Goal: Book appointment/travel/reservation

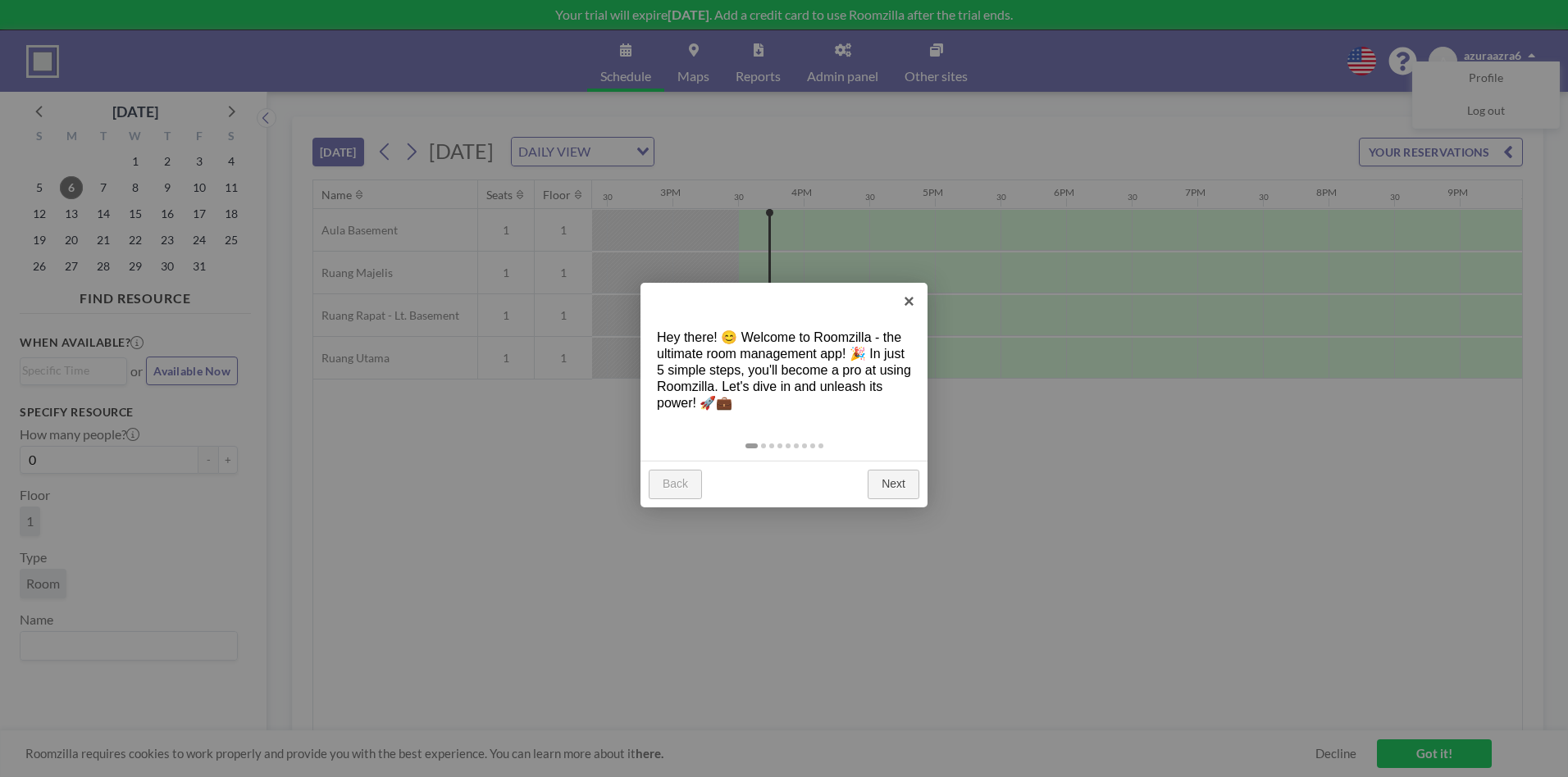
scroll to position [0, 1969]
click at [900, 489] on link "Next" at bounding box center [894, 484] width 51 height 29
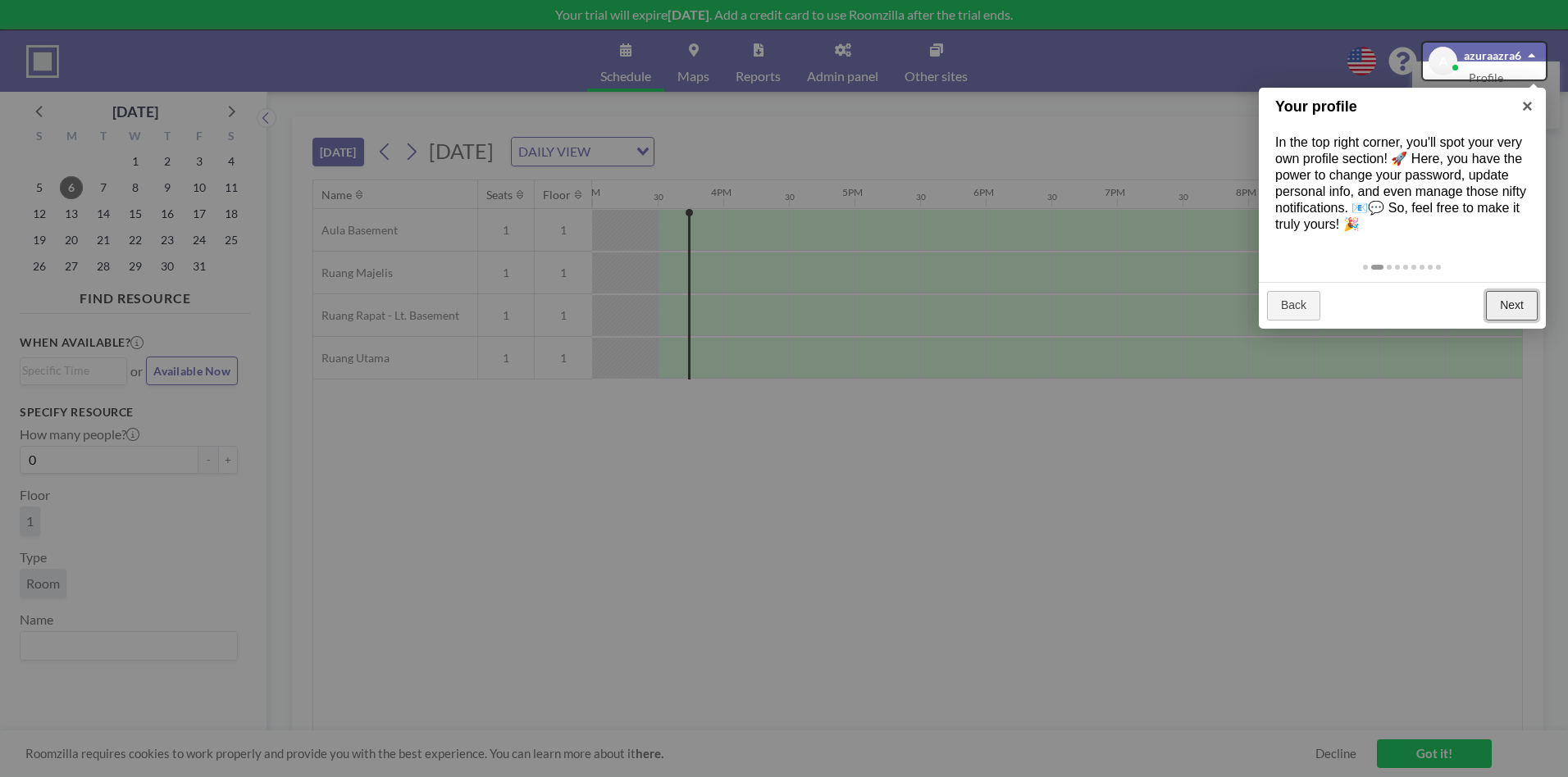
click at [1519, 307] on link "Next" at bounding box center [1512, 305] width 51 height 29
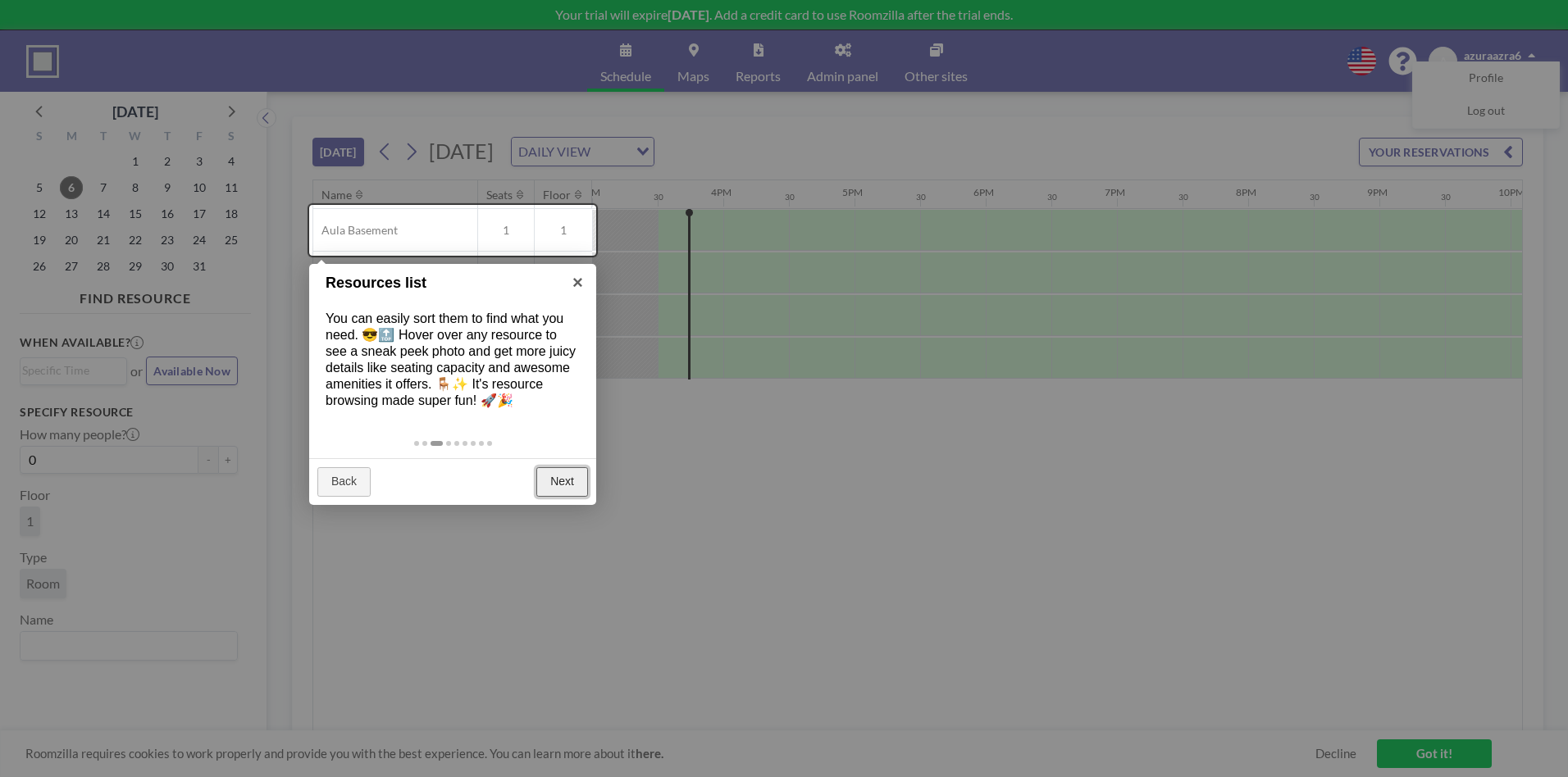
click at [561, 484] on link "Next" at bounding box center [562, 482] width 51 height 29
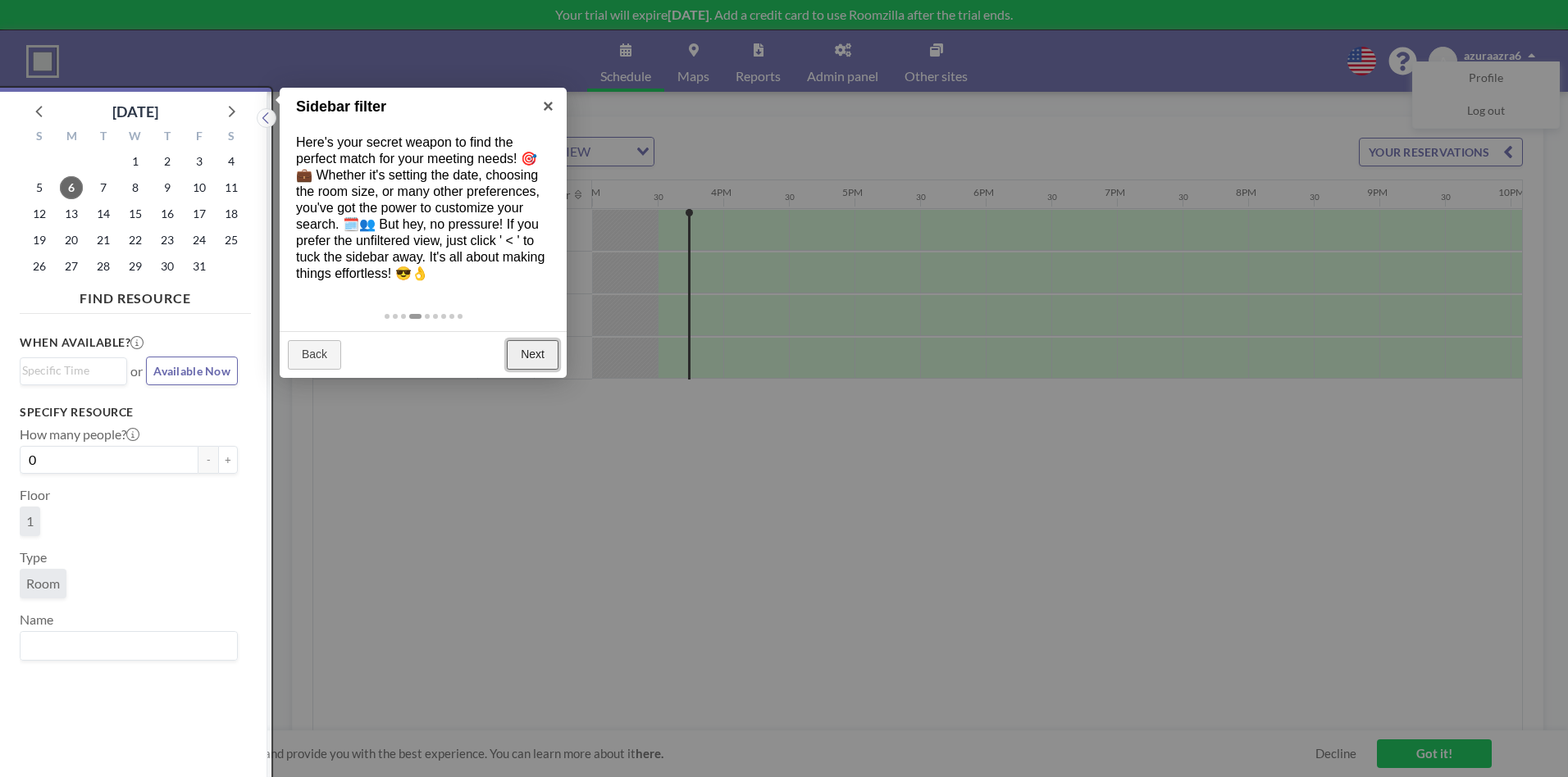
scroll to position [4, 0]
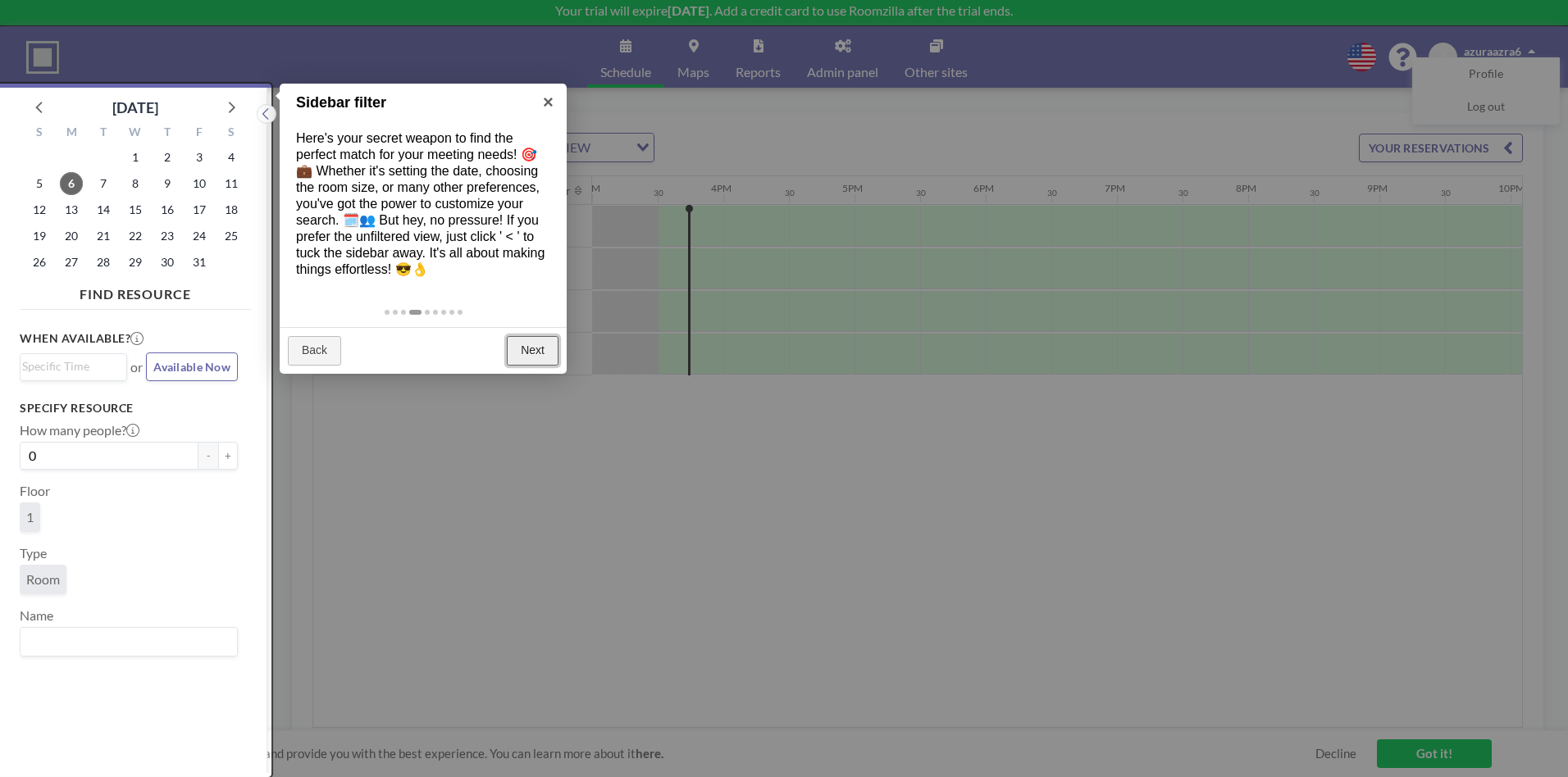
click at [513, 351] on link "Next" at bounding box center [532, 351] width 51 height 29
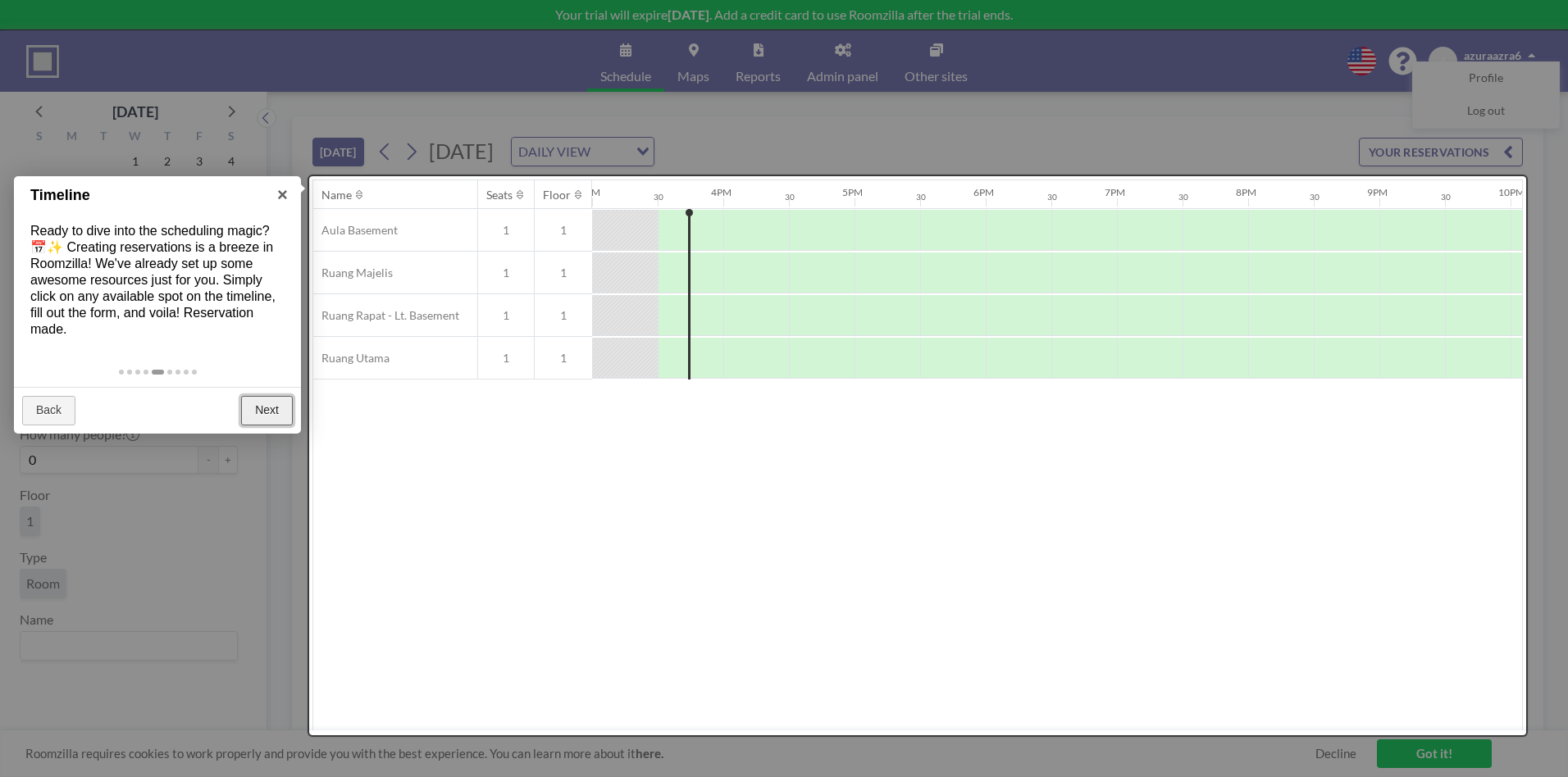
click at [258, 421] on link "Next" at bounding box center [267, 411] width 51 height 29
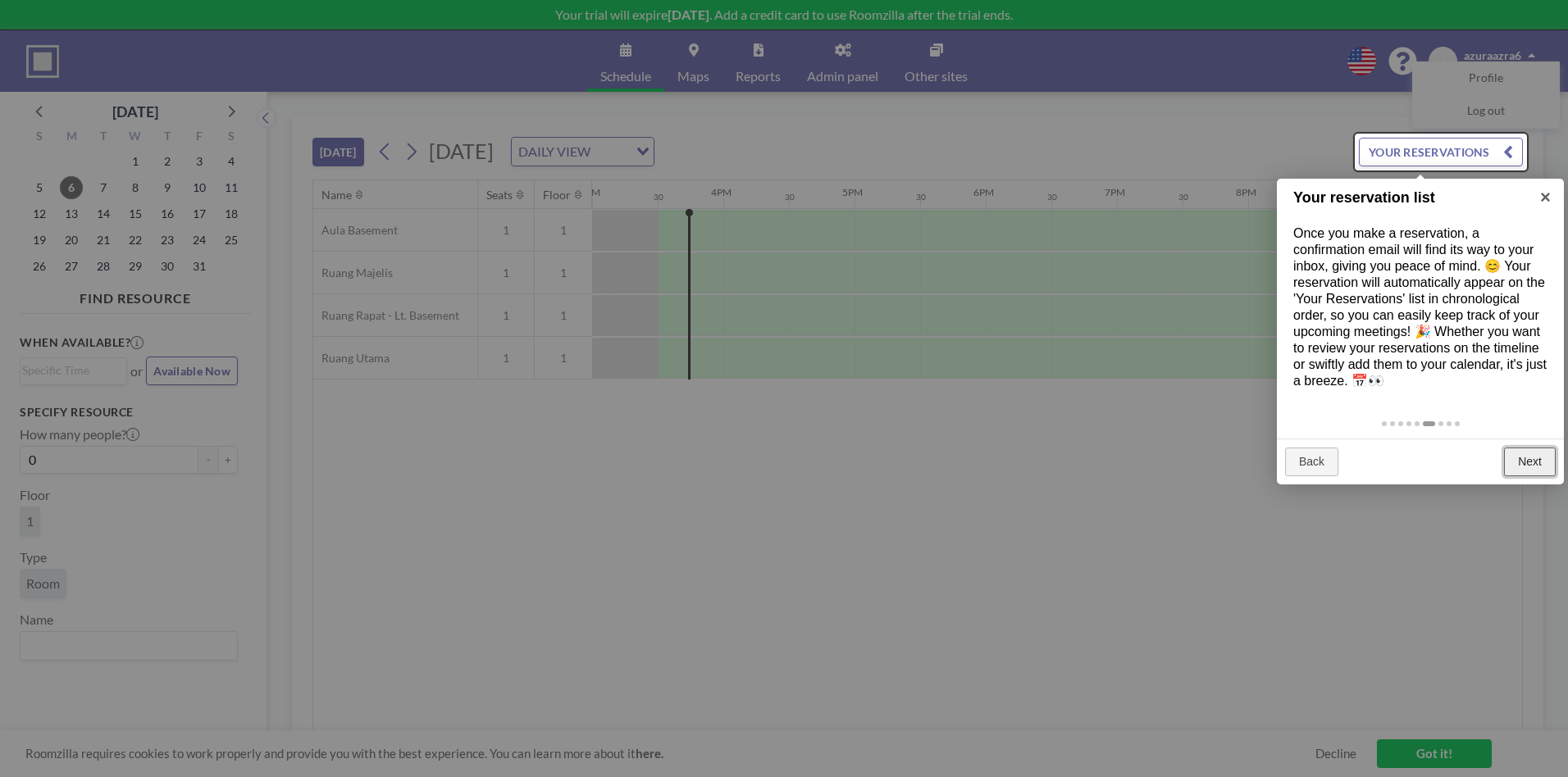
click at [1530, 470] on link "Next" at bounding box center [1529, 462] width 51 height 29
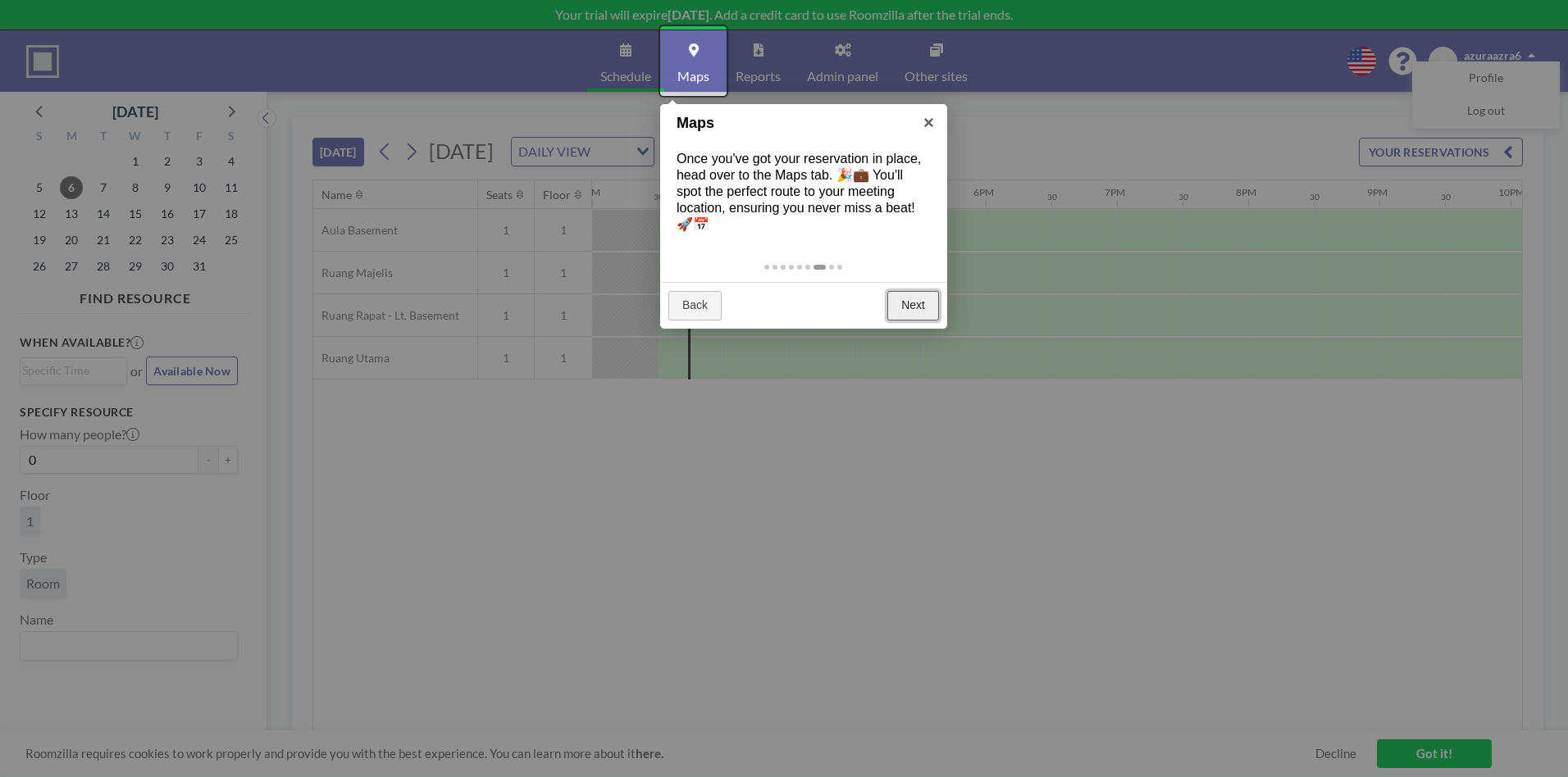
click at [912, 308] on link "Next" at bounding box center [913, 305] width 51 height 29
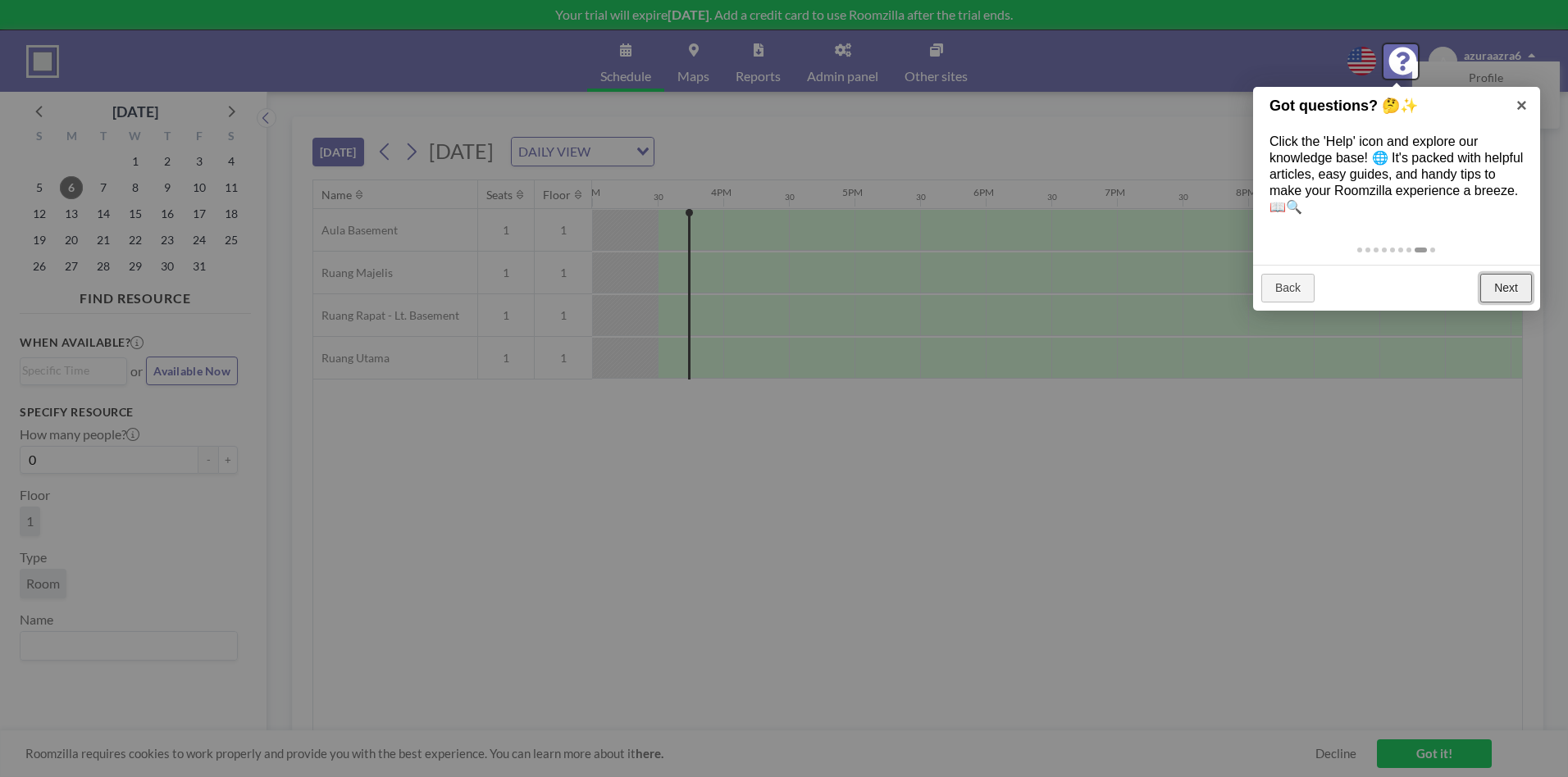
click at [1494, 286] on link "Next" at bounding box center [1506, 288] width 51 height 29
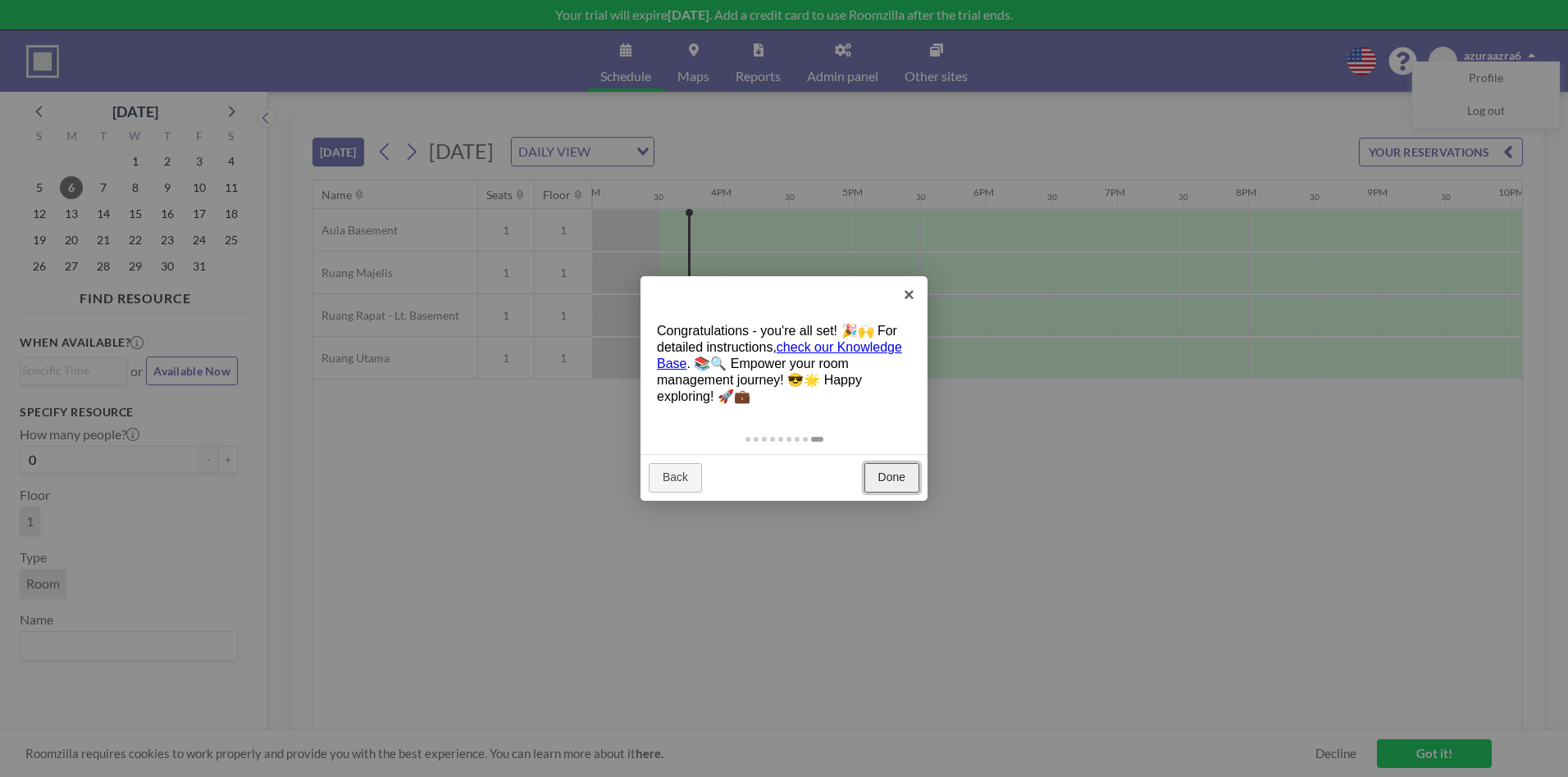
click at [888, 480] on link "Done" at bounding box center [892, 477] width 55 height 29
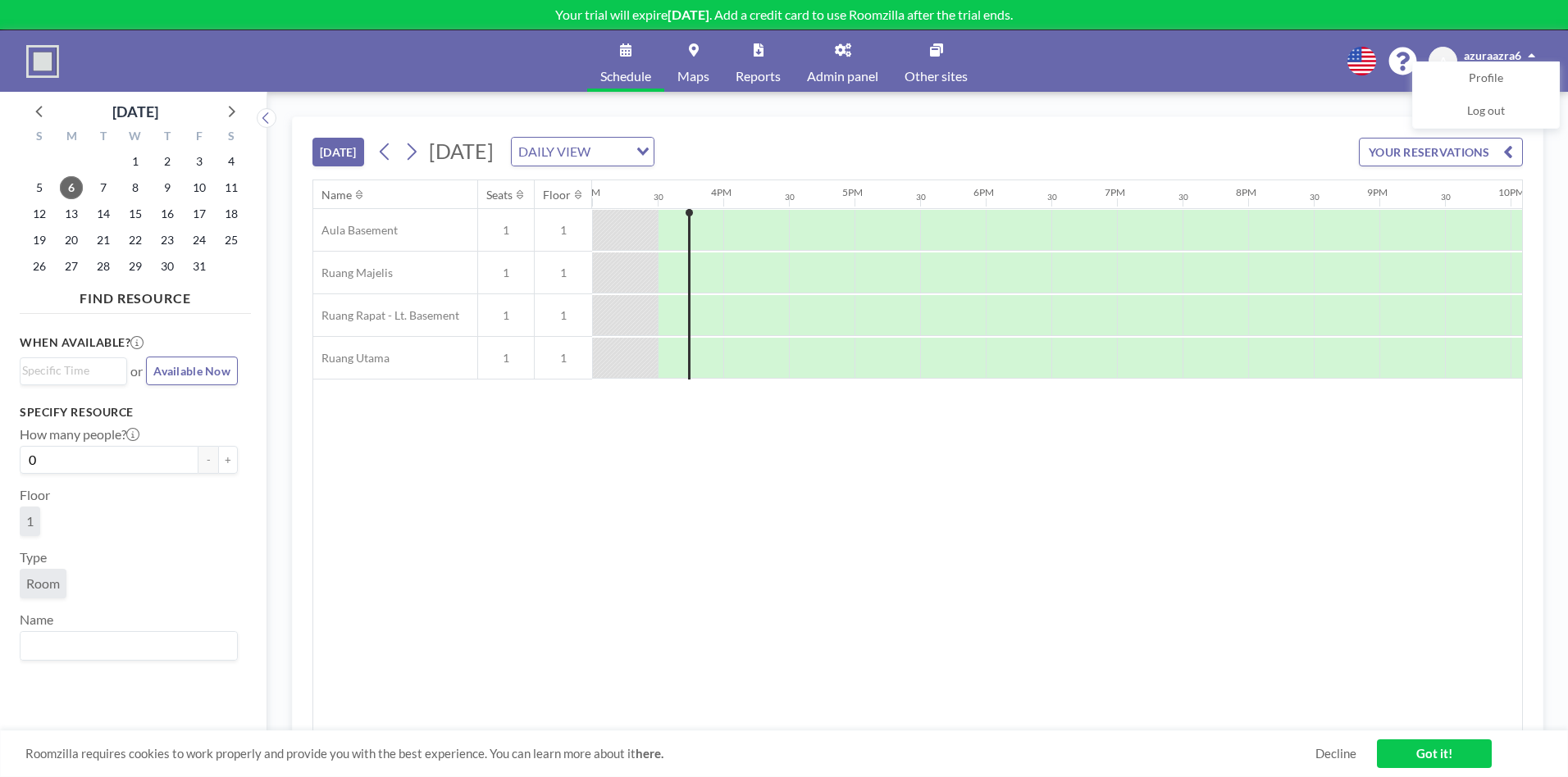
click at [682, 225] on div at bounding box center [690, 229] width 66 height 40
click at [672, 227] on div at bounding box center [690, 229] width 66 height 40
click at [62, 187] on span "6" at bounding box center [71, 187] width 23 height 23
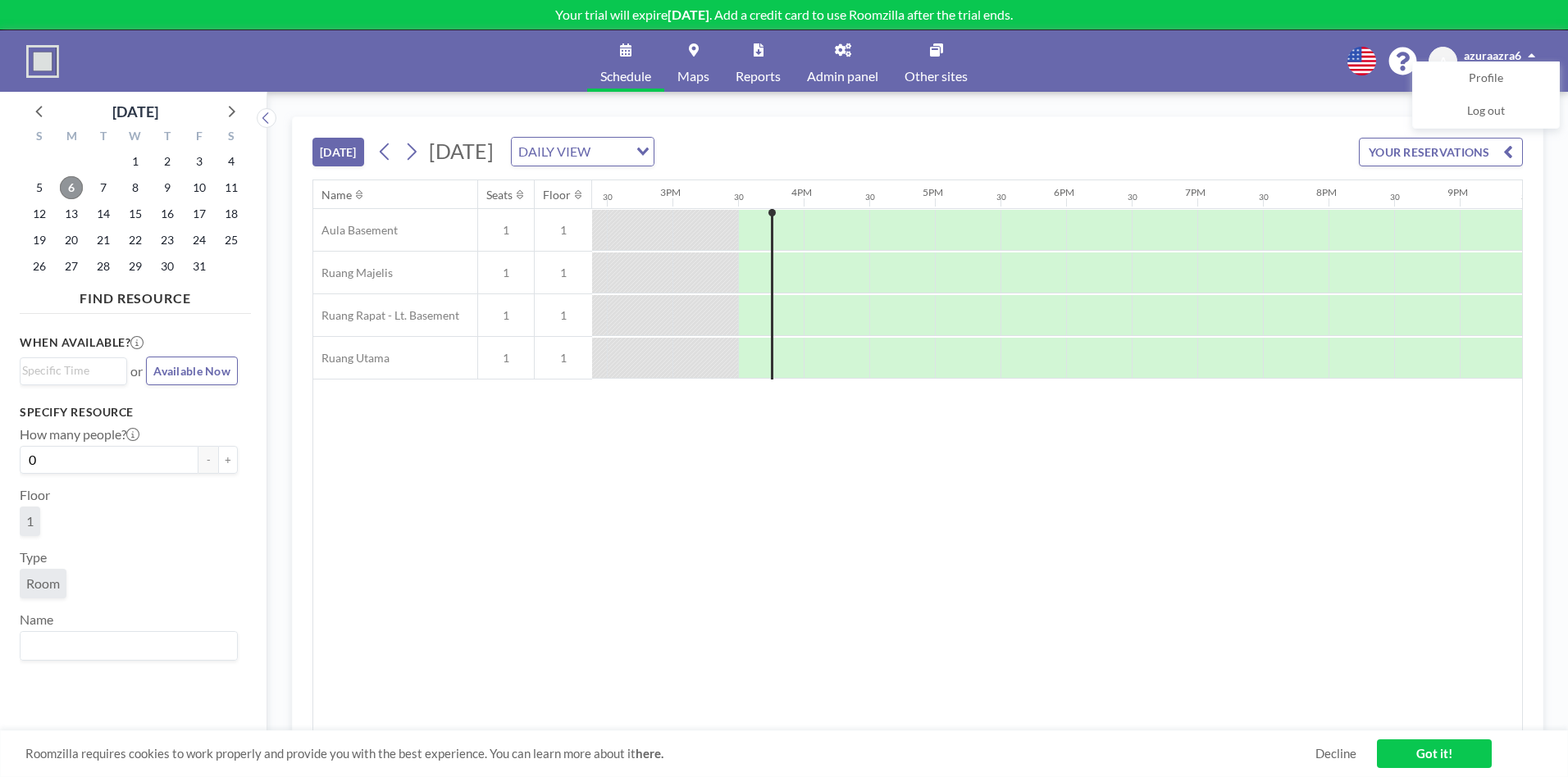
scroll to position [0, 1969]
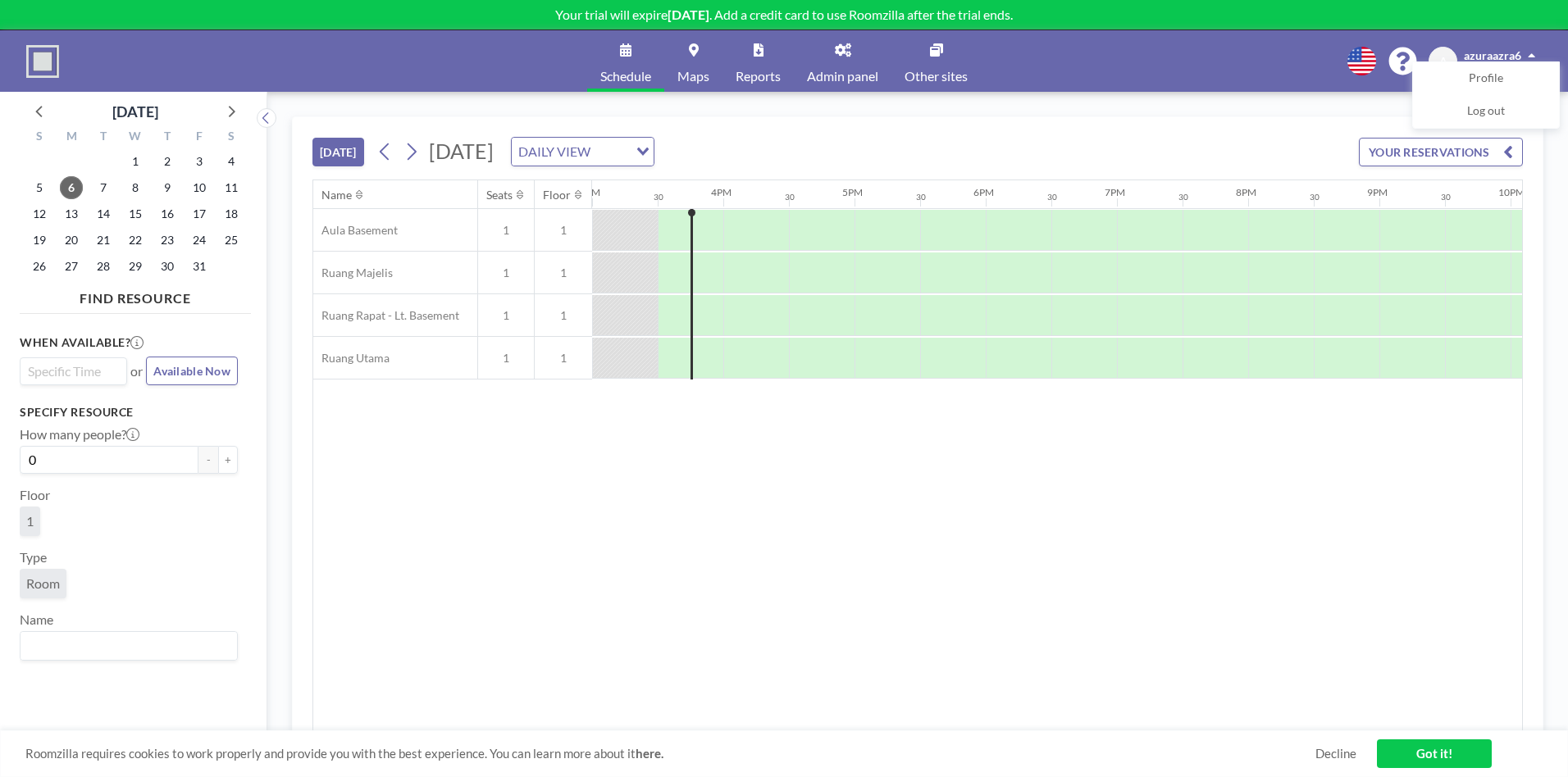
click at [88, 372] on input "Search for option" at bounding box center [69, 371] width 95 height 20
click at [108, 401] on ul "4:00 pm 4:30 pm 5:00 pm 5:30 pm 6:00 pm 6:30 pm 7:00 pm 7:30 pm 8:00 pm 8:30 pm…" at bounding box center [74, 459] width 106 height 151
click at [186, 435] on div "How many people? 0 - +" at bounding box center [128, 450] width 218 height 48
drag, startPoint x: 139, startPoint y: 466, endPoint x: 28, endPoint y: 460, distance: 111.2
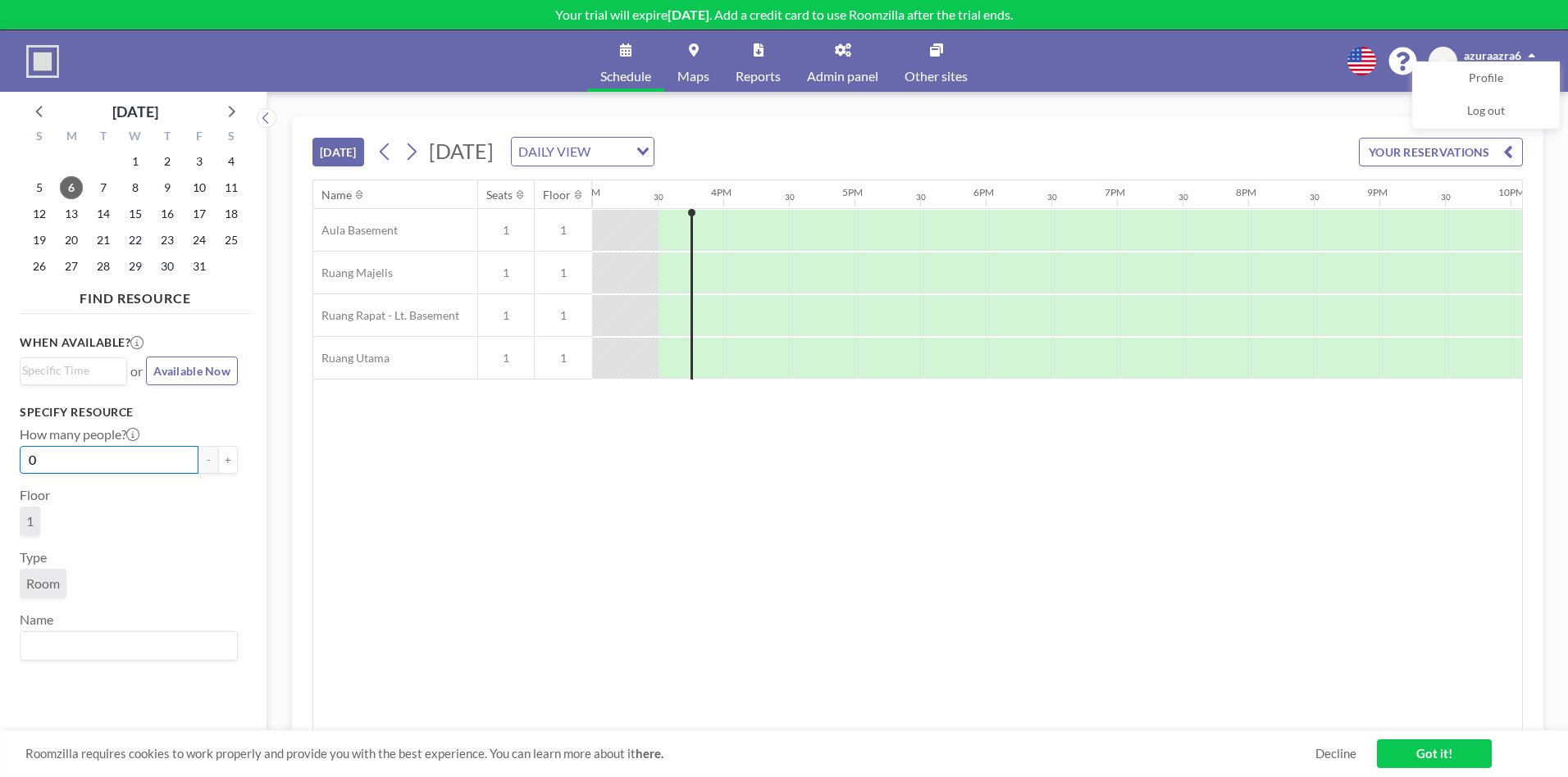
click at [28, 460] on input "0" at bounding box center [109, 460] width 179 height 28
click at [0, 0] on h3 "When available?" at bounding box center [0, 0] width 0 height 0
click at [74, 363] on input "Search for option" at bounding box center [69, 371] width 95 height 20
click at [86, 513] on li "12:00 am" at bounding box center [74, 517] width 104 height 27
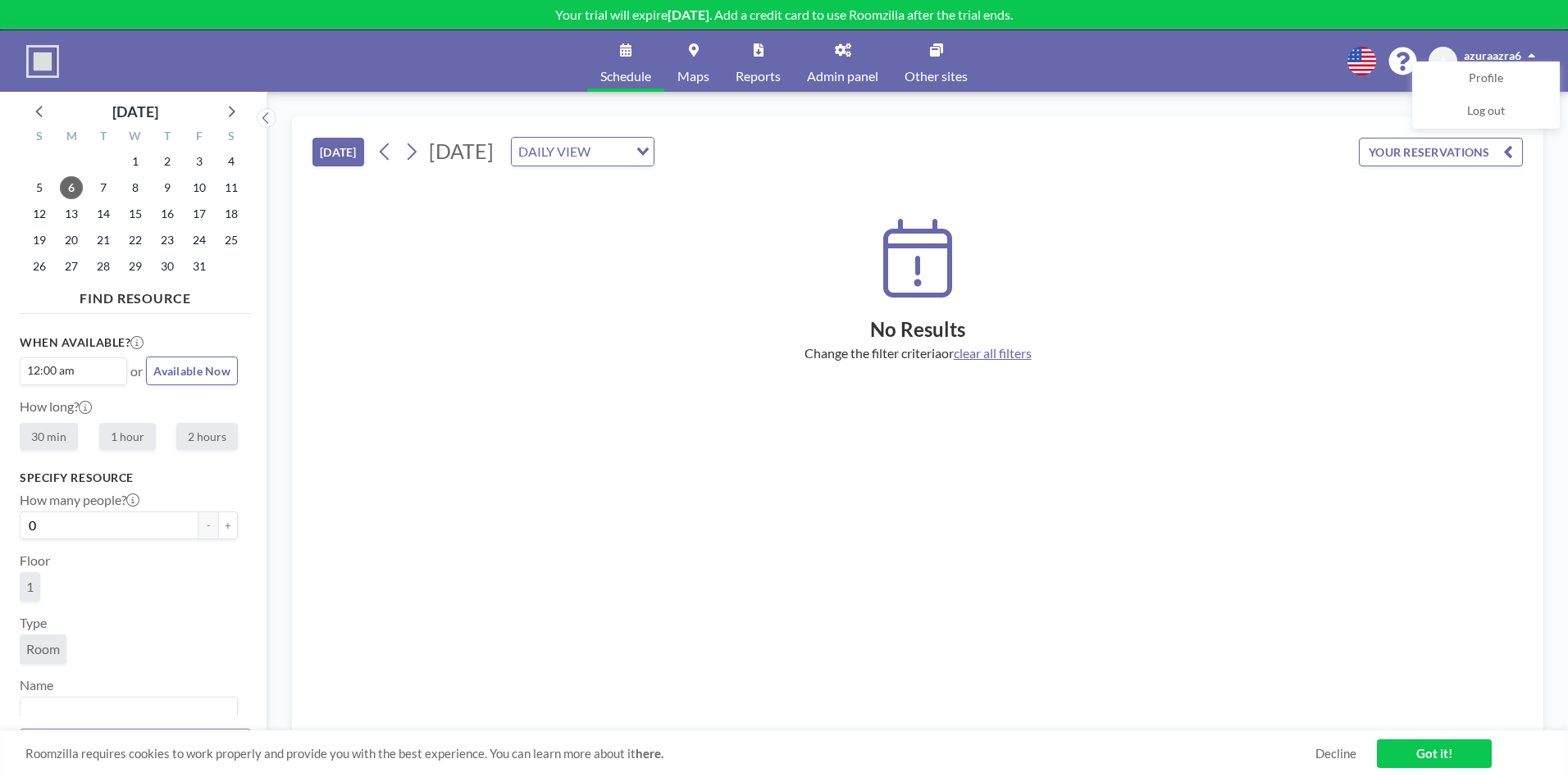
click at [199, 374] on span "Available Now" at bounding box center [192, 371] width 77 height 14
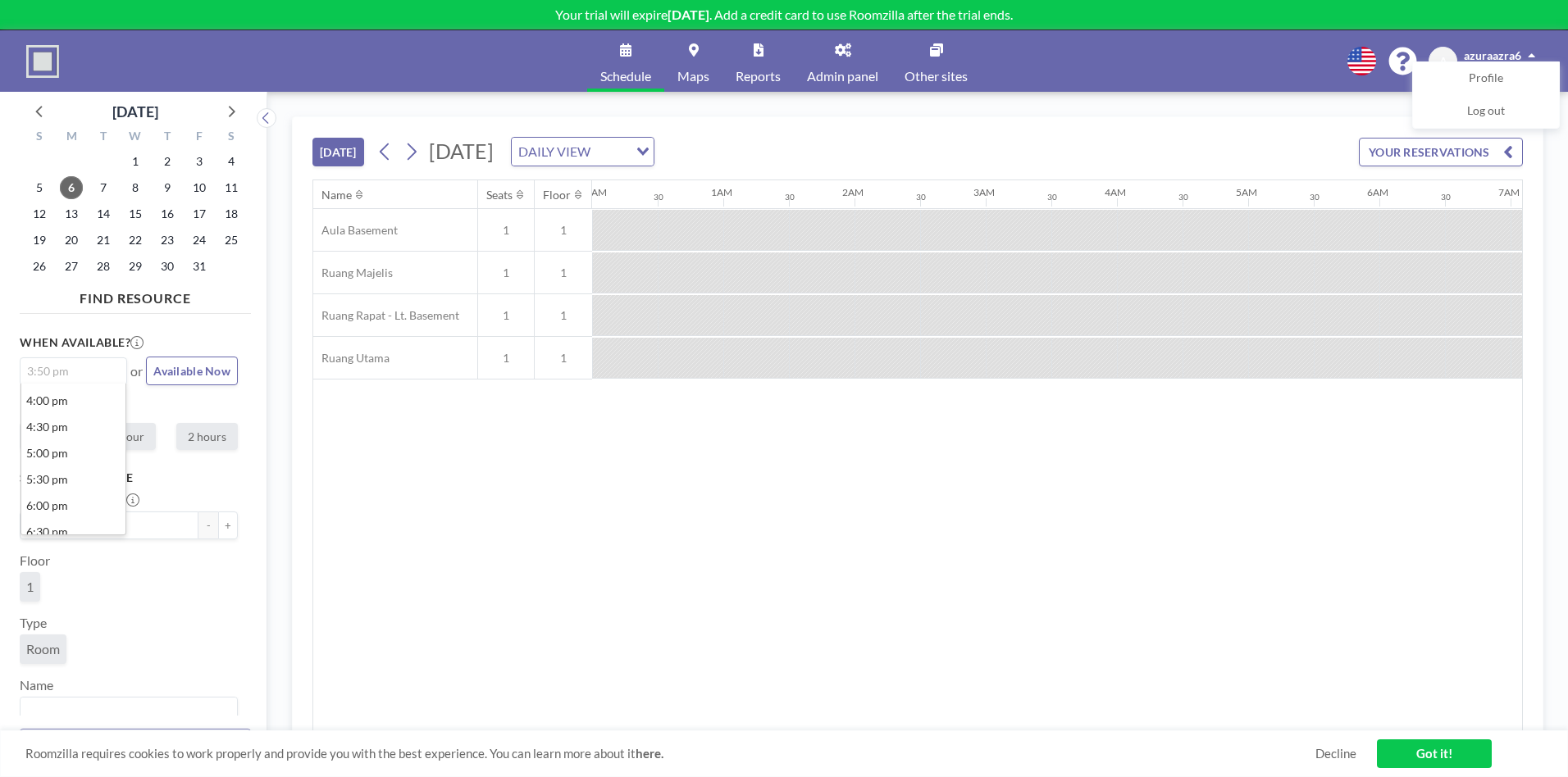
click at [74, 371] on input "Search for option" at bounding box center [69, 371] width 95 height 20
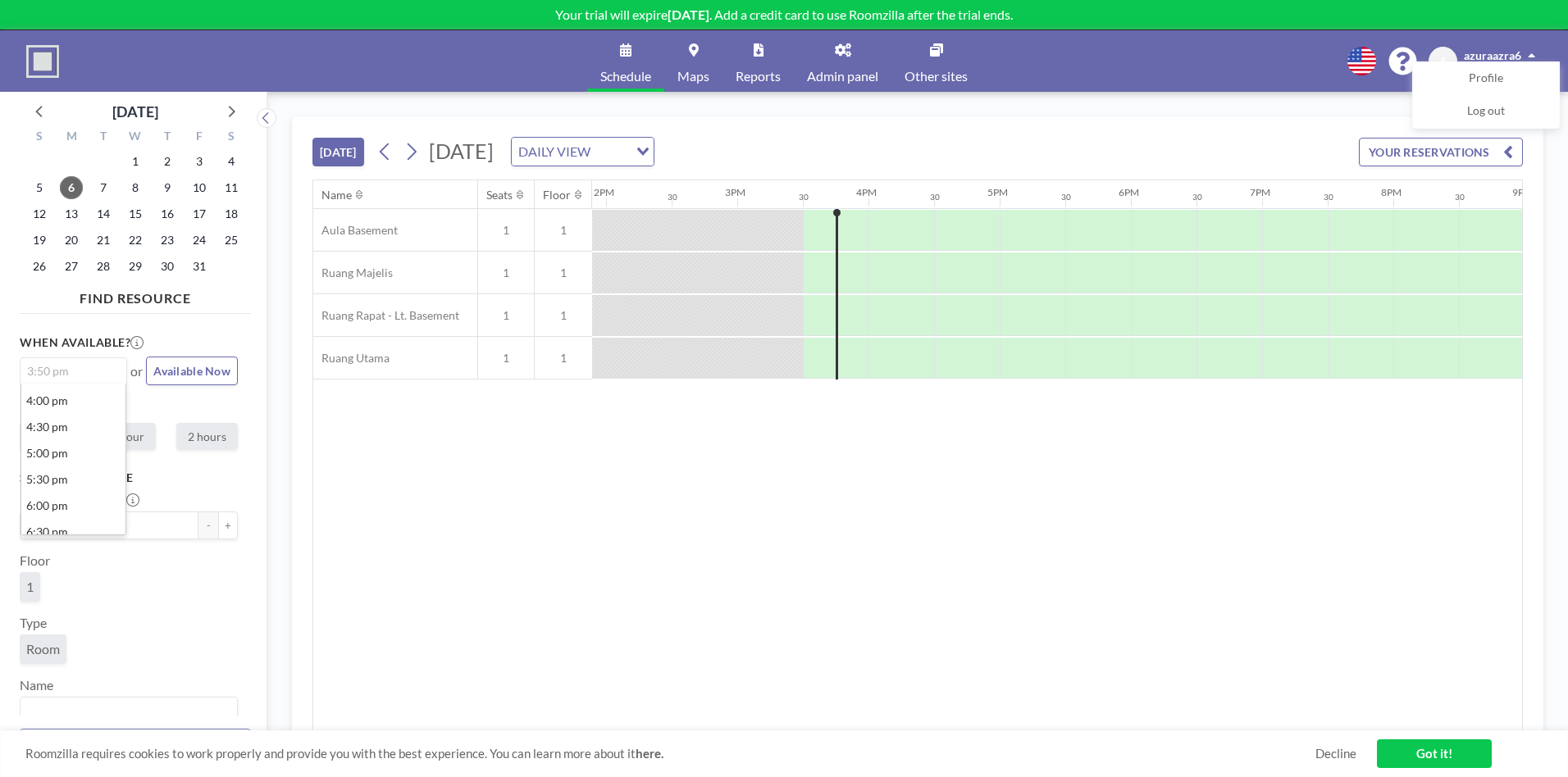
scroll to position [0, 1969]
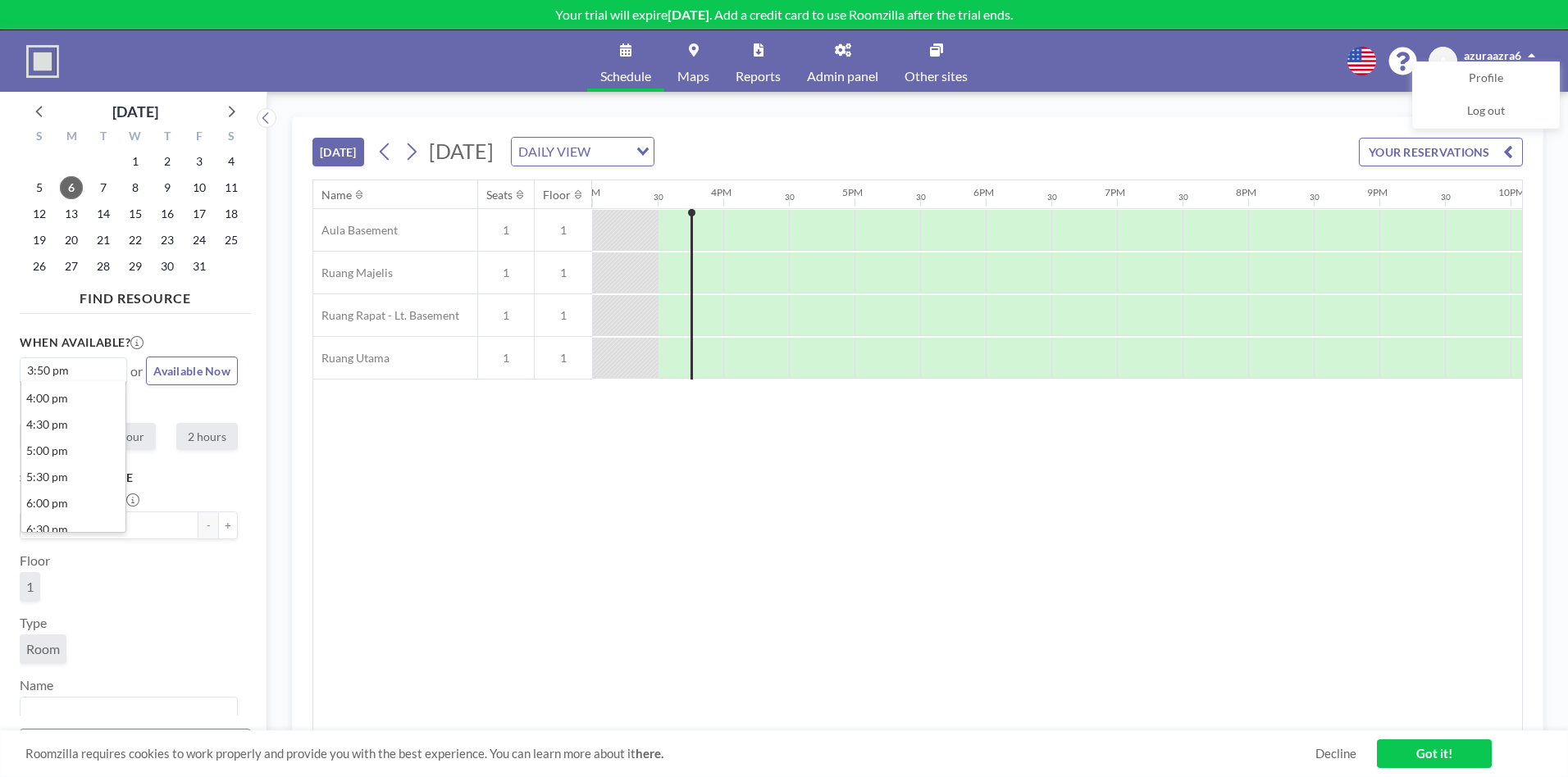
click at [416, 473] on div "Name Seats Floor 12AM 30 1AM 30 2AM 30 3AM 30 4AM 30 5AM 30 6AM 30 7AM 30 8AM 3…" at bounding box center [918, 456] width 1209 height 551
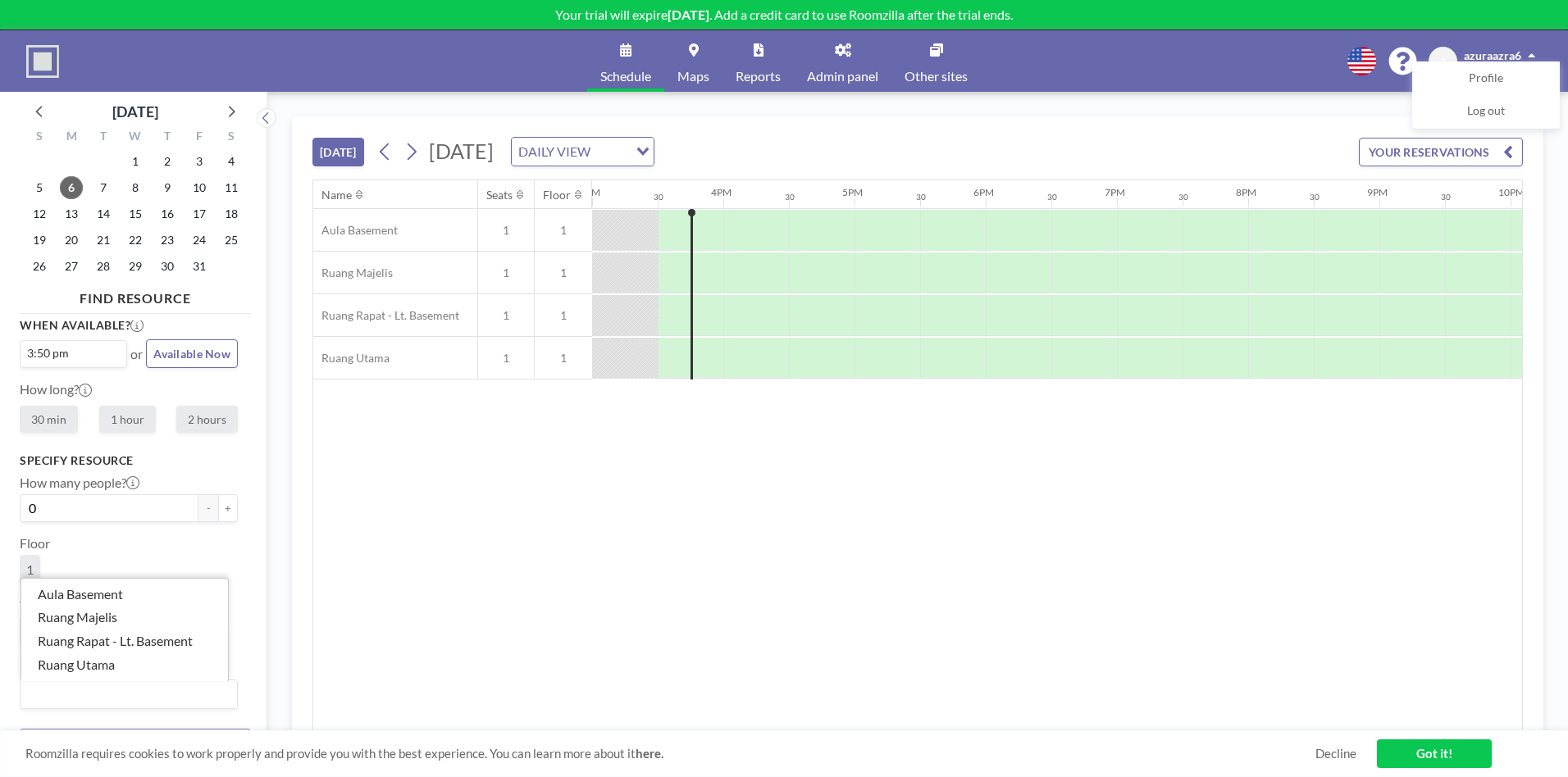
click at [136, 701] on input "Search for option" at bounding box center [125, 694] width 206 height 21
click at [144, 670] on li "Ruang Utama" at bounding box center [124, 666] width 206 height 24
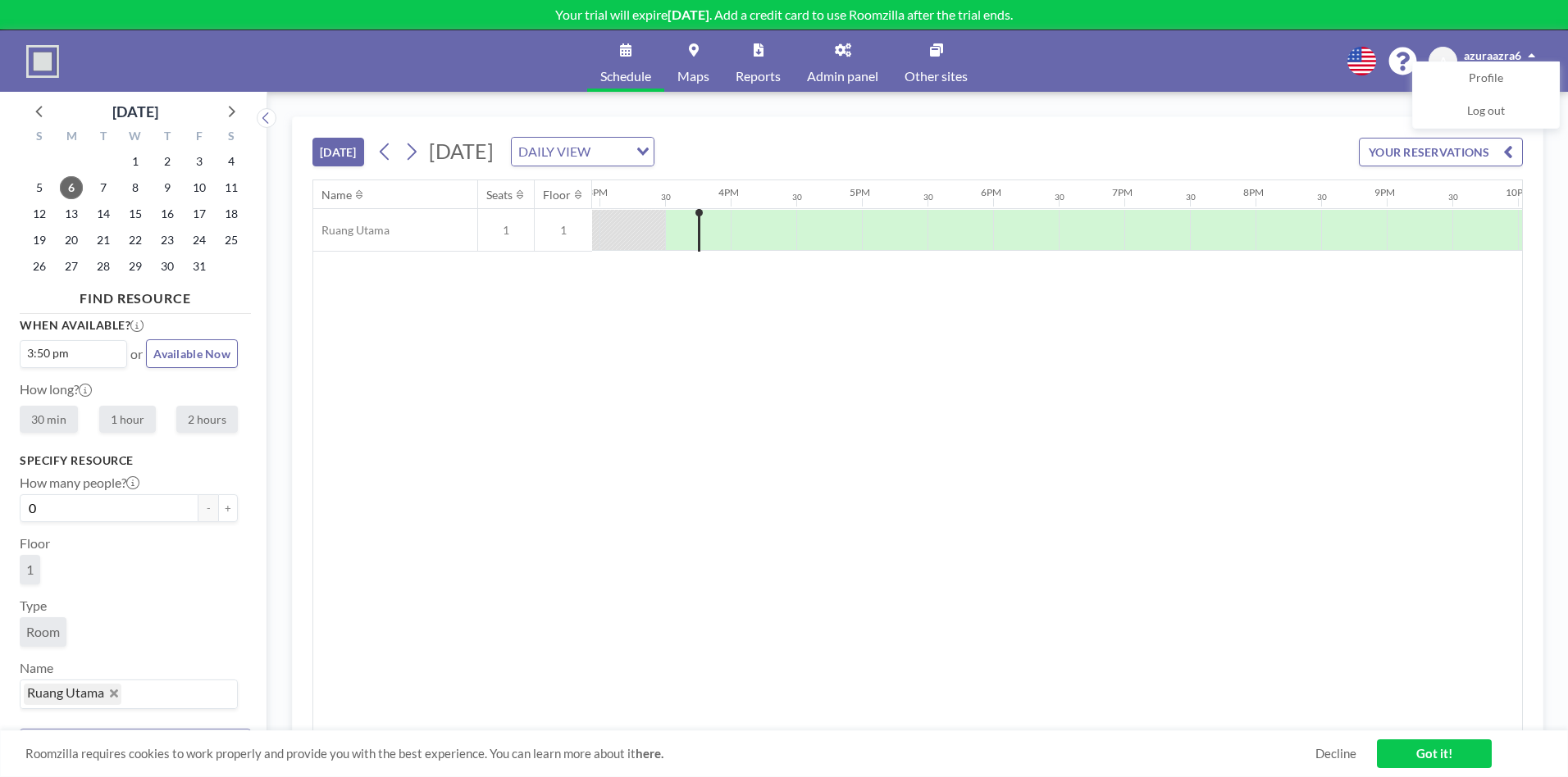
scroll to position [0, 1969]
click at [1413, 755] on link "Got it!" at bounding box center [1434, 754] width 115 height 29
click at [1315, 618] on div "Name Seats Floor 12AM 30 1AM 30 2AM 30 3AM 30 4AM 30 5AM 30 6AM 30 7AM 30 8AM 3…" at bounding box center [918, 456] width 1209 height 551
click at [1259, 721] on div "Name Seats Floor 12AM 30 1AM 30 2AM 30 3AM 30 4AM 30 5AM 30 6AM 30 7AM 30 8AM 3…" at bounding box center [918, 456] width 1209 height 551
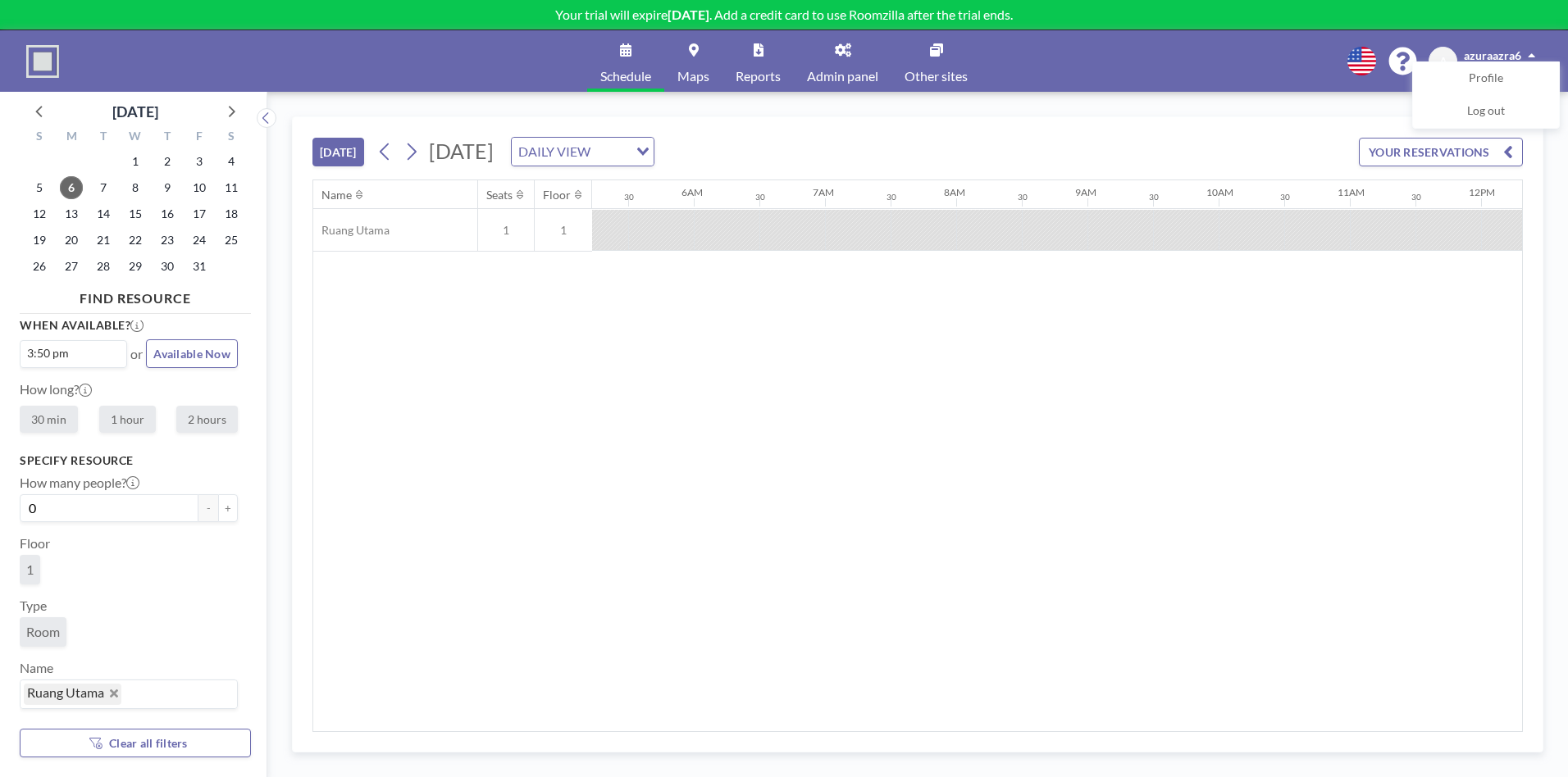
scroll to position [0, 680]
click at [206, 425] on label "2 hours" at bounding box center [207, 419] width 62 height 27
radio input "true"
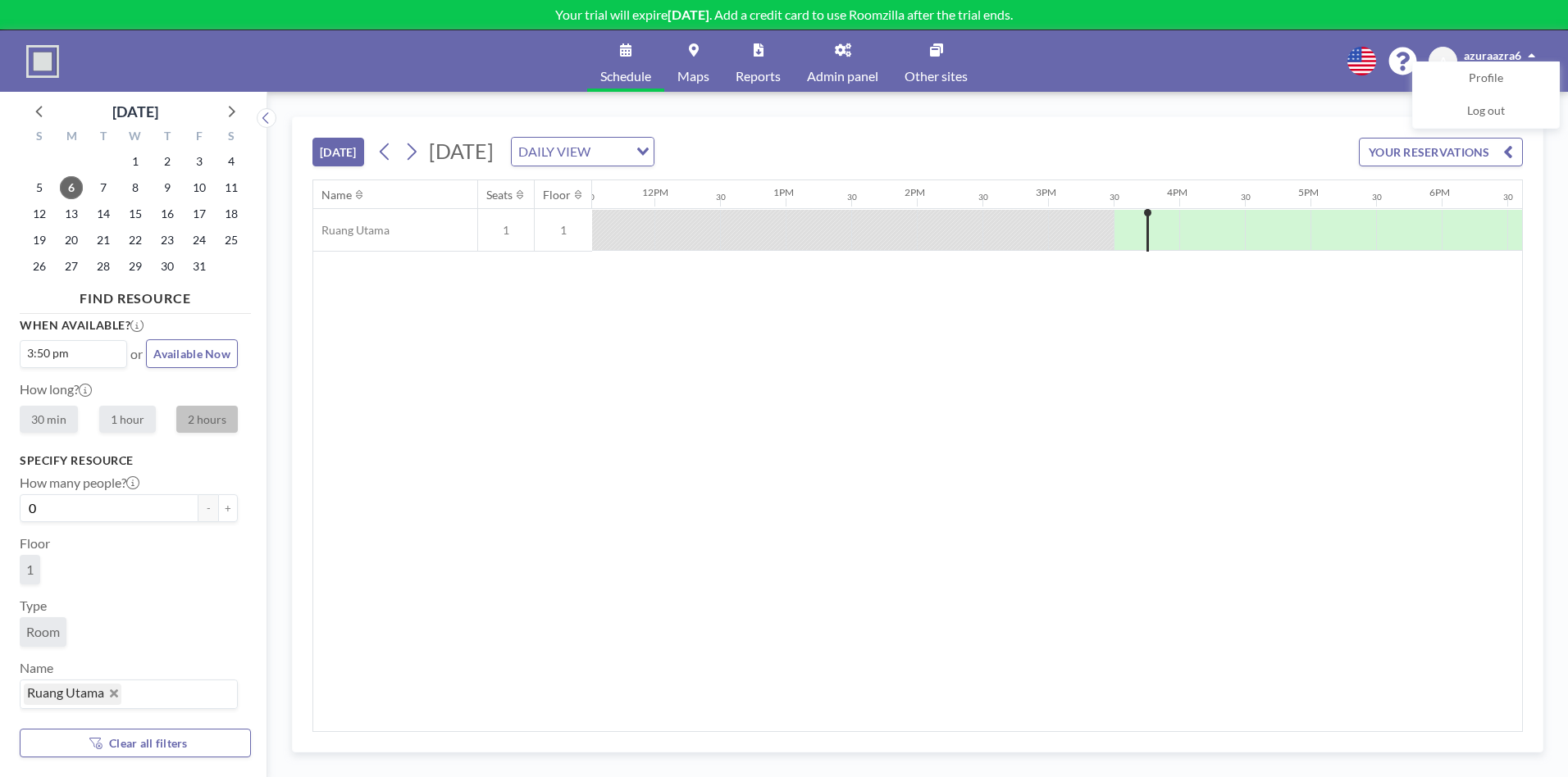
scroll to position [0, 1969]
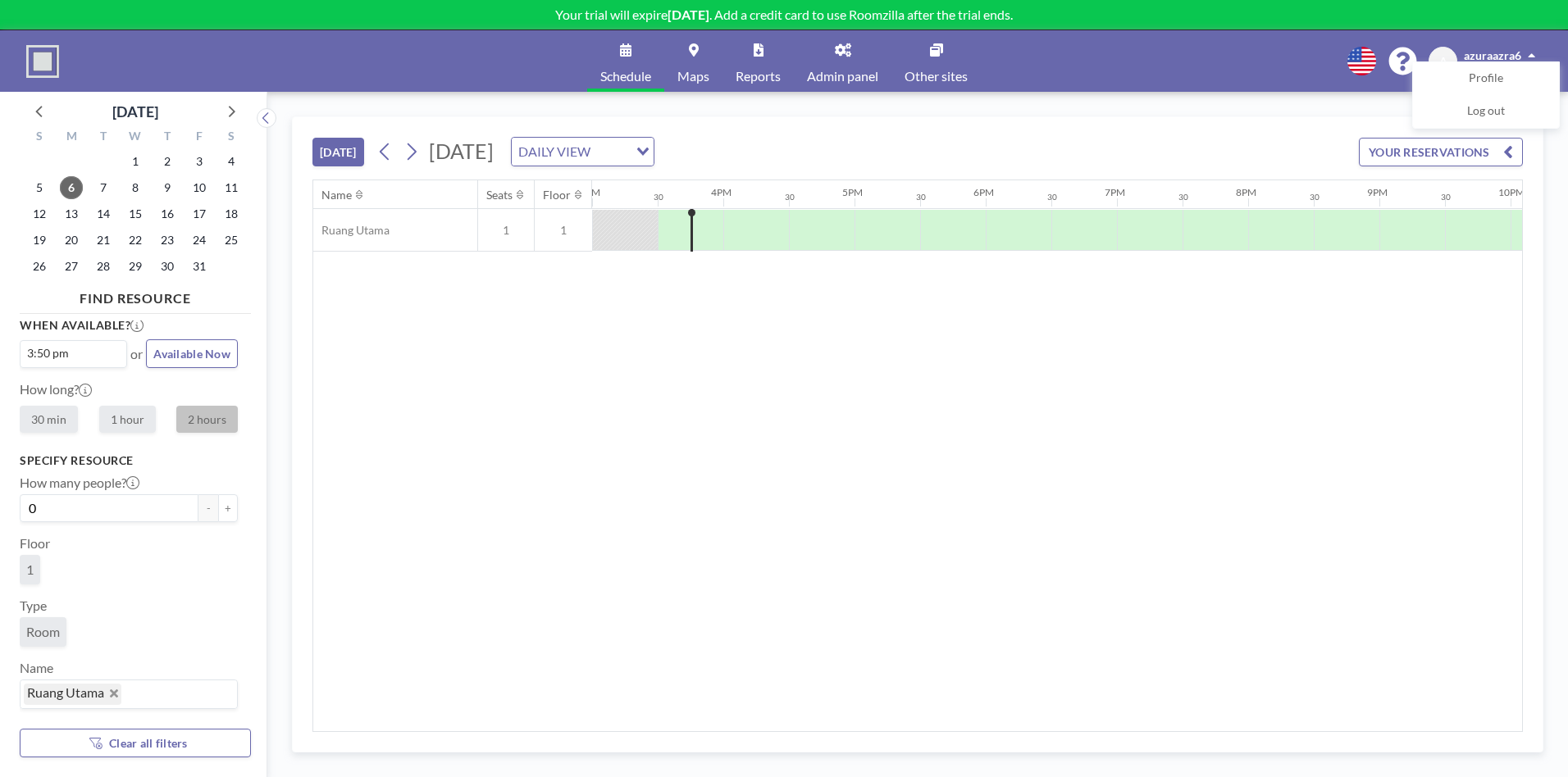
click at [206, 425] on label "2 hours" at bounding box center [207, 419] width 62 height 27
click at [91, 387] on icon at bounding box center [85, 389] width 13 height 13
click at [154, 743] on span "Clear all filters" at bounding box center [148, 743] width 79 height 14
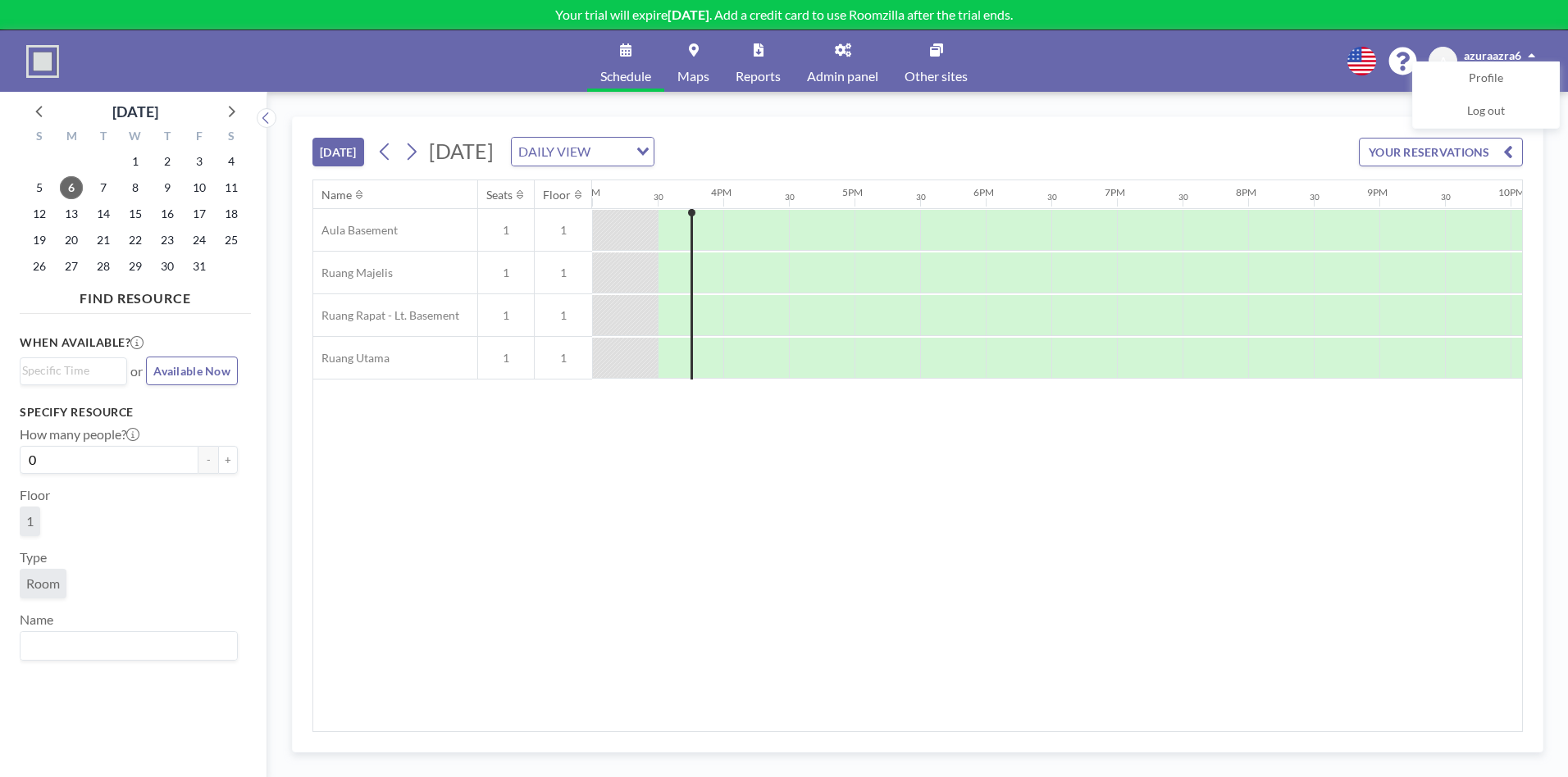
click at [696, 68] on link "Maps" at bounding box center [693, 61] width 58 height 62
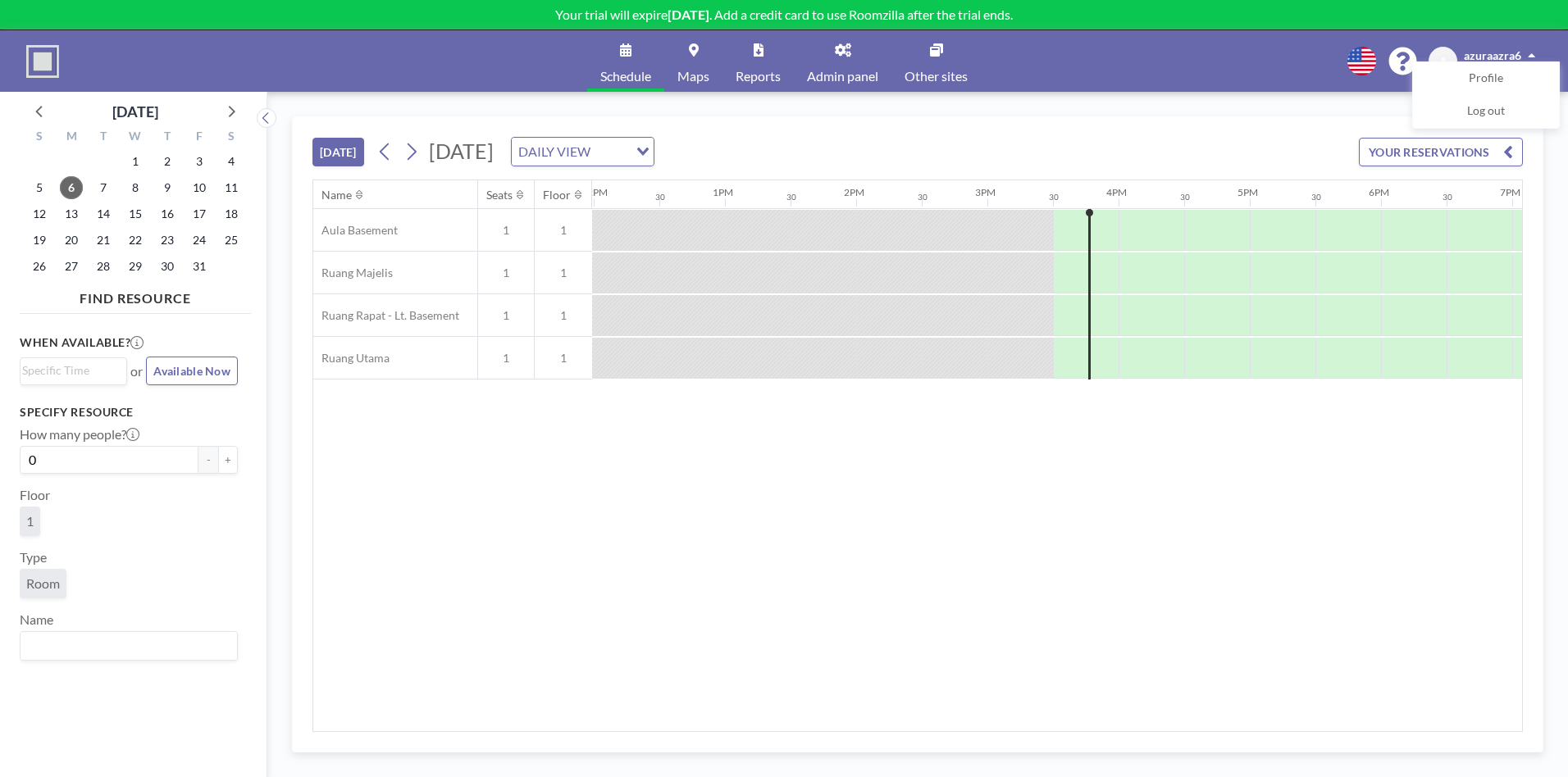
click at [36, 70] on img at bounding box center [43, 62] width 33 height 33
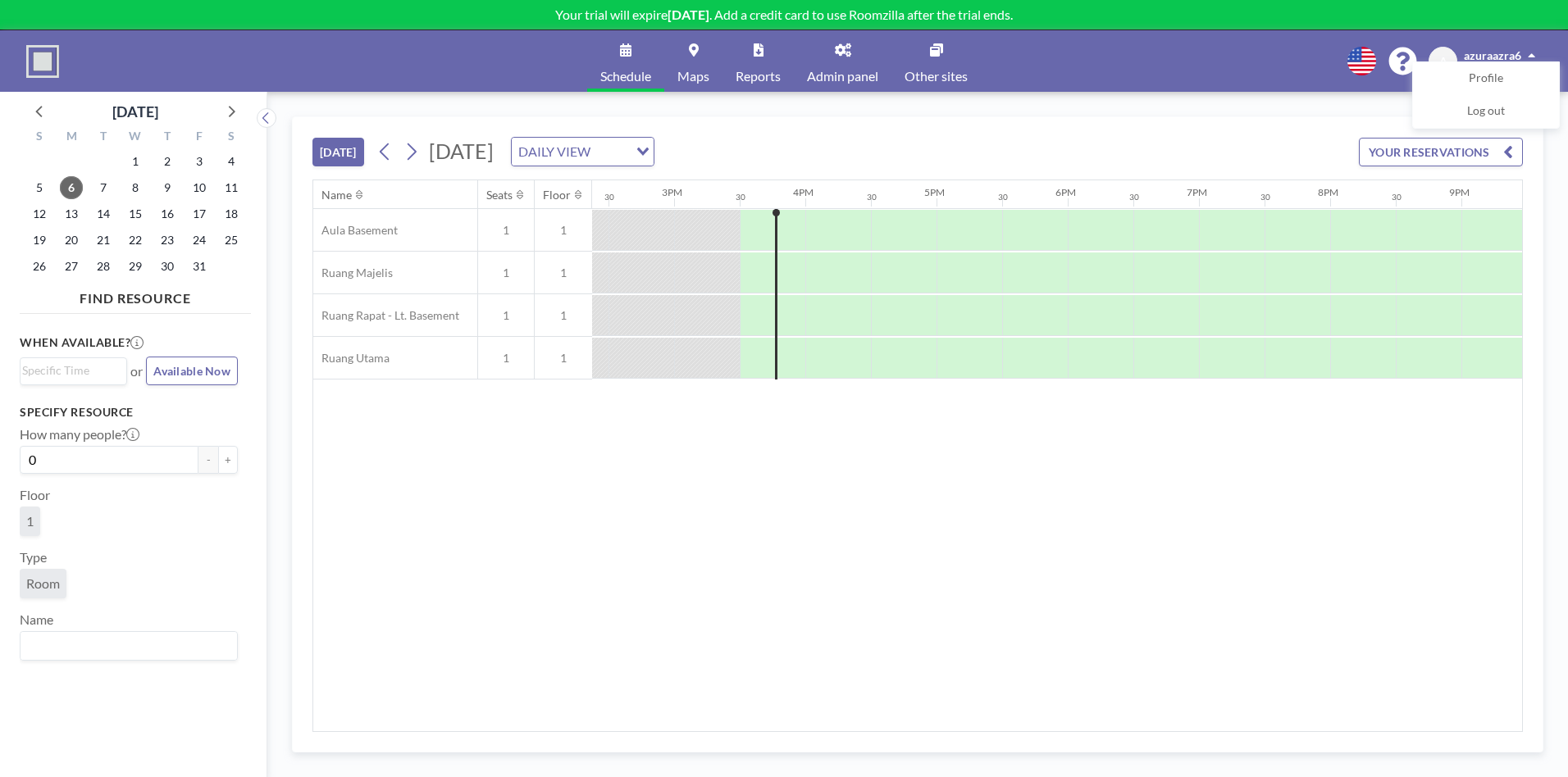
scroll to position [0, 1969]
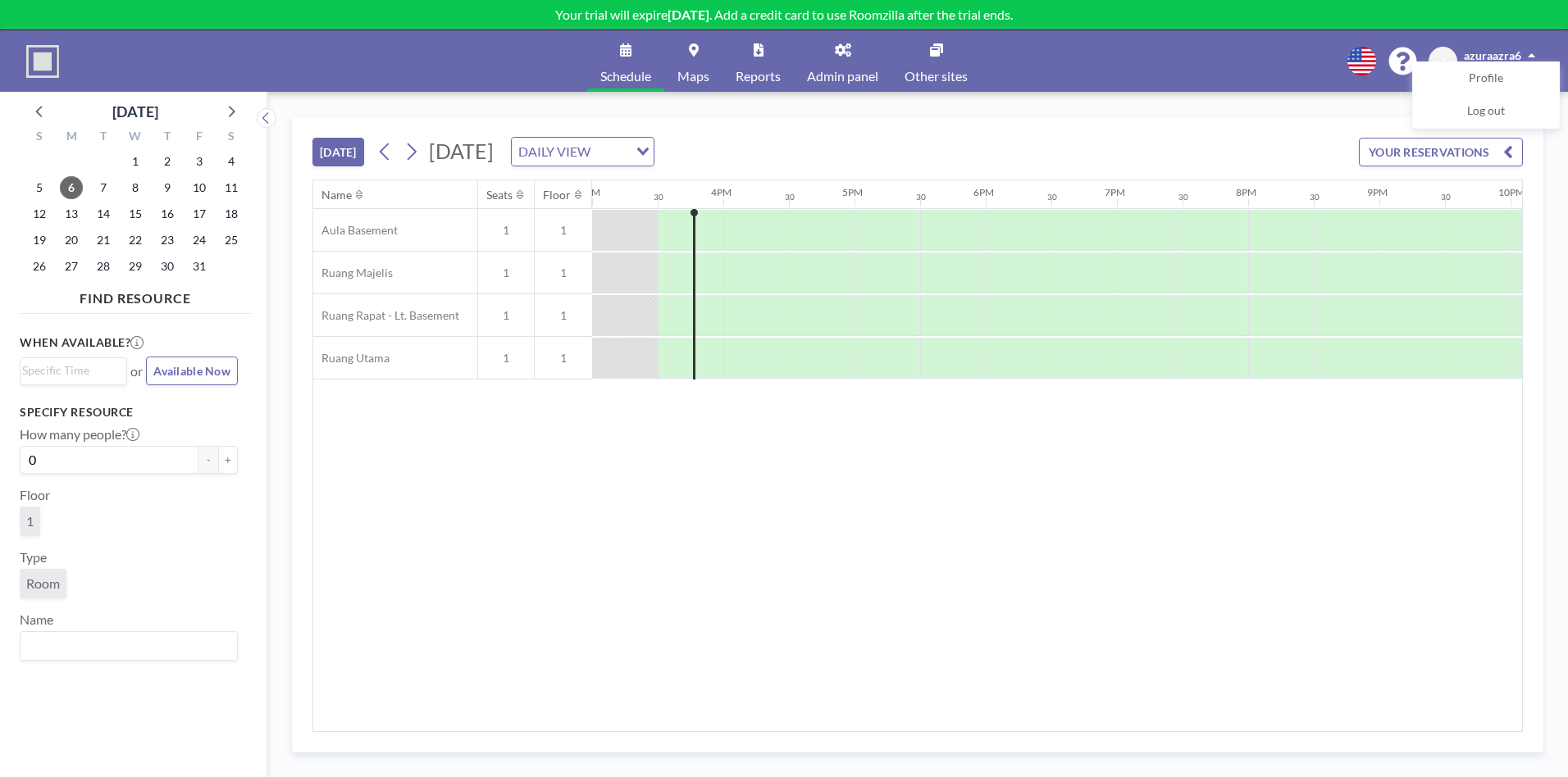
click at [52, 75] on img at bounding box center [43, 62] width 33 height 33
click at [623, 66] on link "Schedule" at bounding box center [626, 61] width 77 height 62
click at [1326, 98] on div "TODAY Monday, October 6, 2025 DAILY VIEW Loading... YOUR RESERVATIONS Name Seat…" at bounding box center [918, 434] width 1301 height 685
click at [1488, 74] on span "Profile" at bounding box center [1486, 78] width 34 height 16
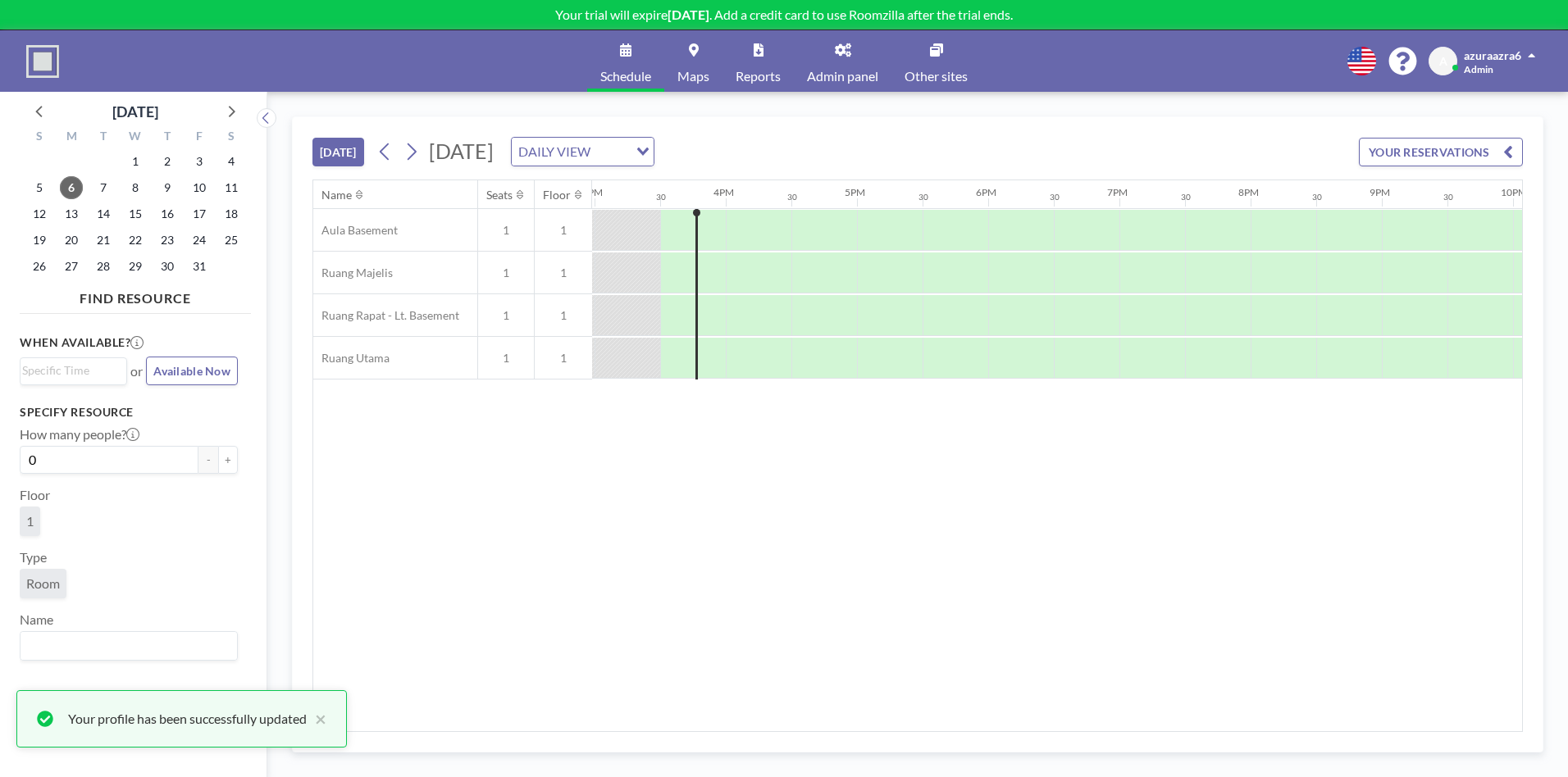
scroll to position [0, 1969]
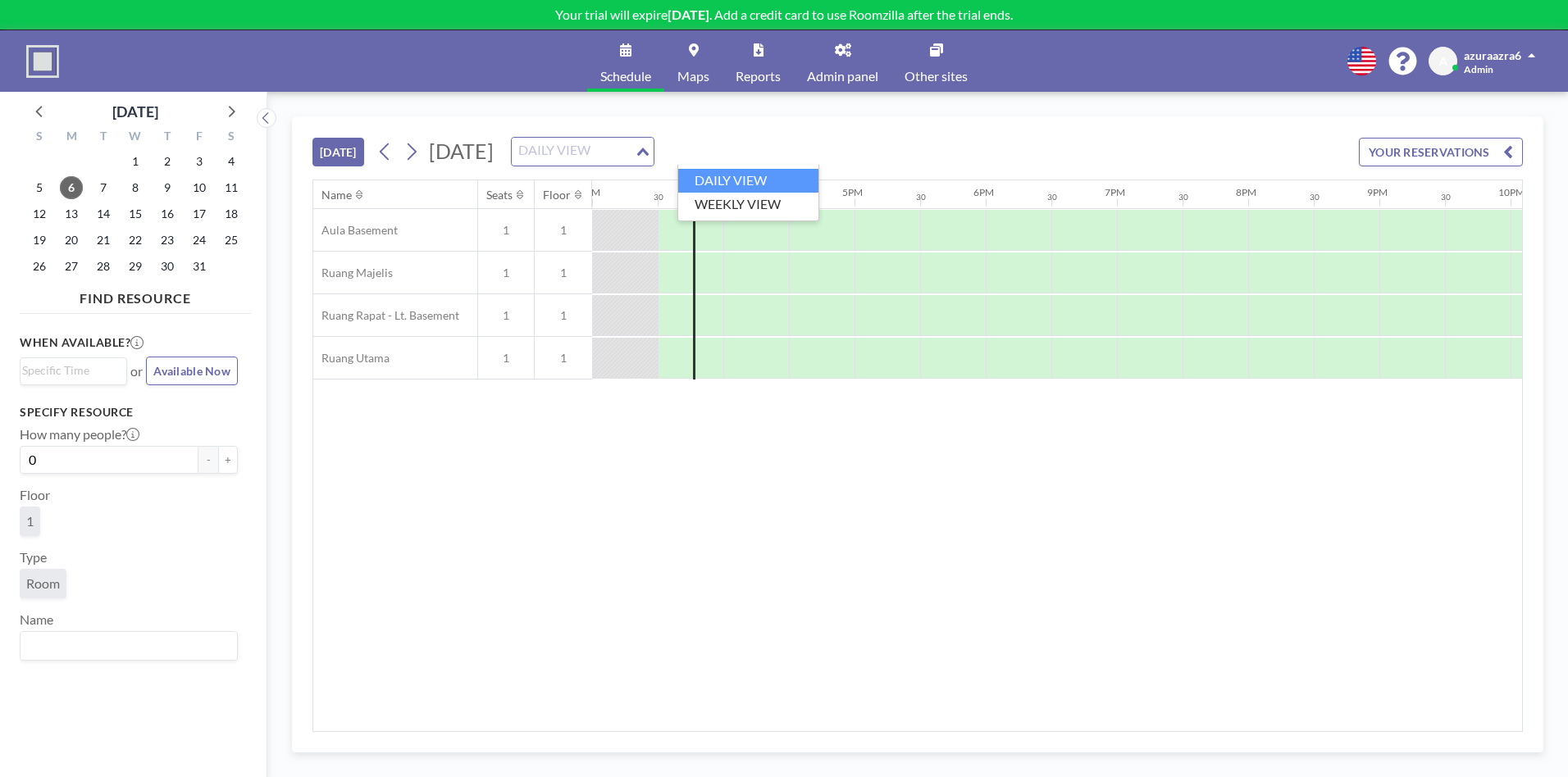
click at [633, 157] on input "Search for option" at bounding box center [573, 151] width 120 height 21
click at [775, 203] on li "WEEKLY VIEW" at bounding box center [748, 205] width 140 height 24
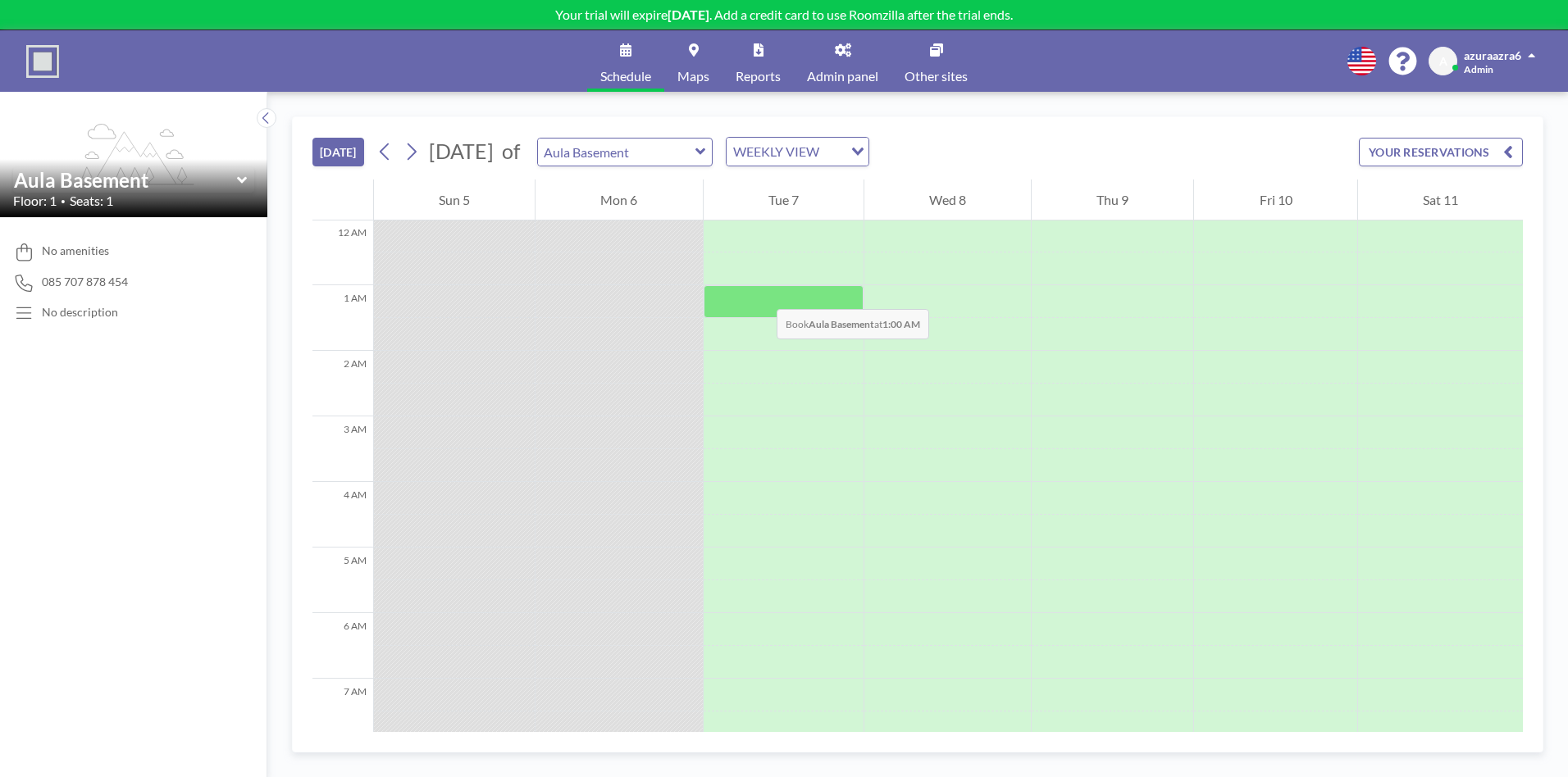
scroll to position [0, 0]
click at [633, 323] on div at bounding box center [619, 335] width 167 height 33
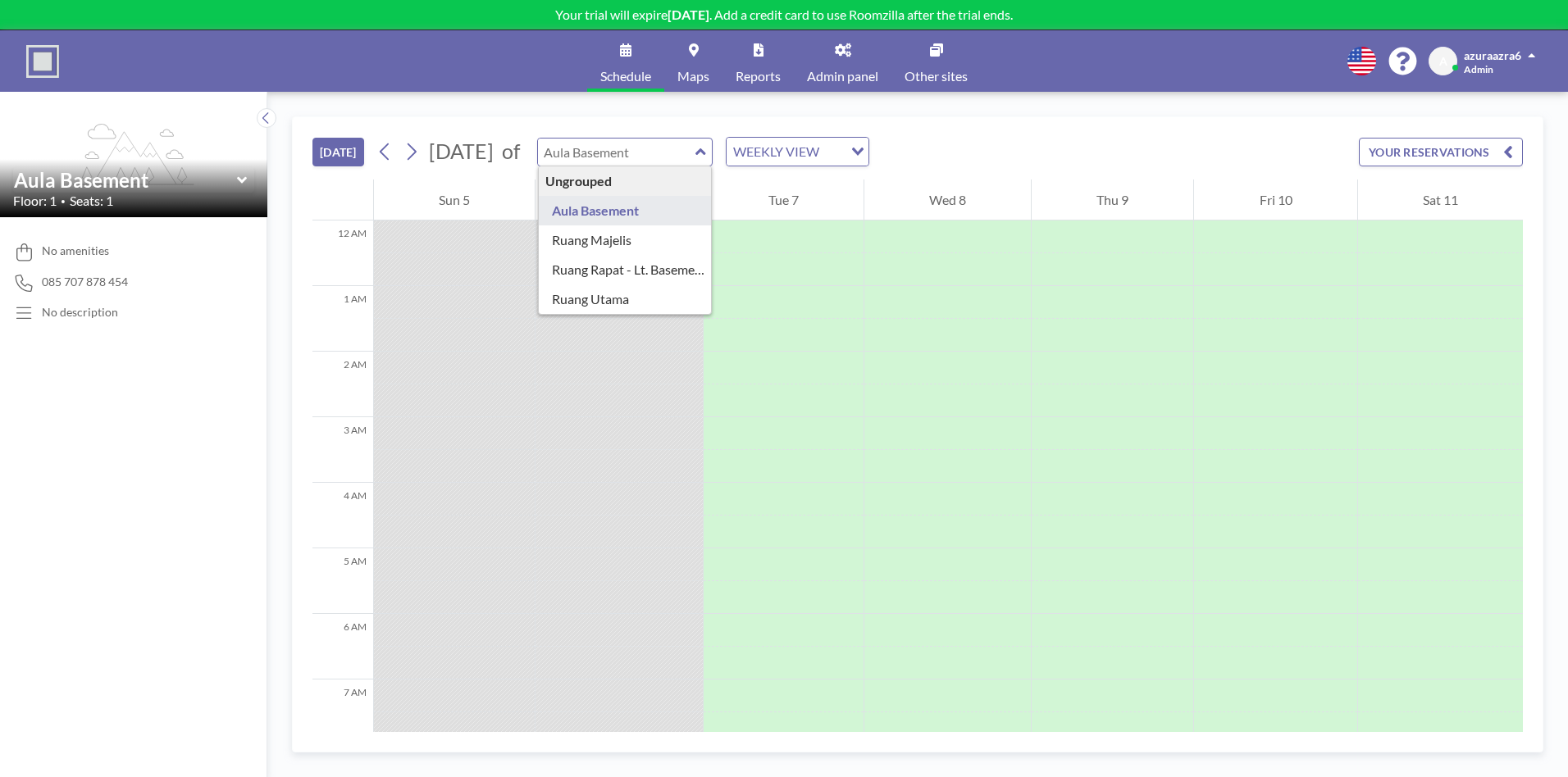
click at [682, 151] on input "text" at bounding box center [617, 152] width 157 height 27
type input "Aula Basement"
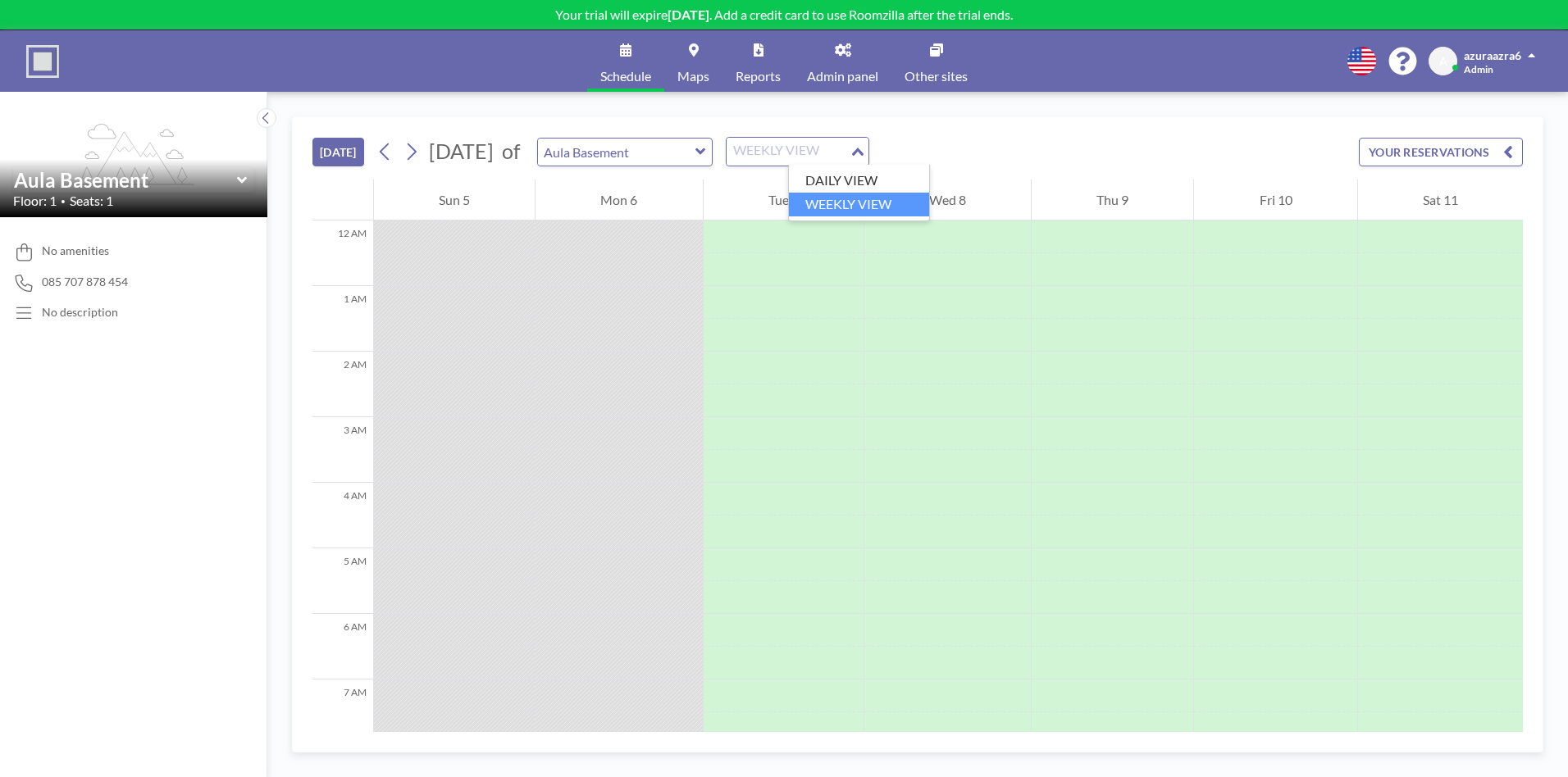
click at [869, 150] on div "WEEKLY VIEW Loading..." at bounding box center [798, 151] width 142 height 28
click at [882, 179] on li "DAILY VIEW" at bounding box center [859, 181] width 140 height 24
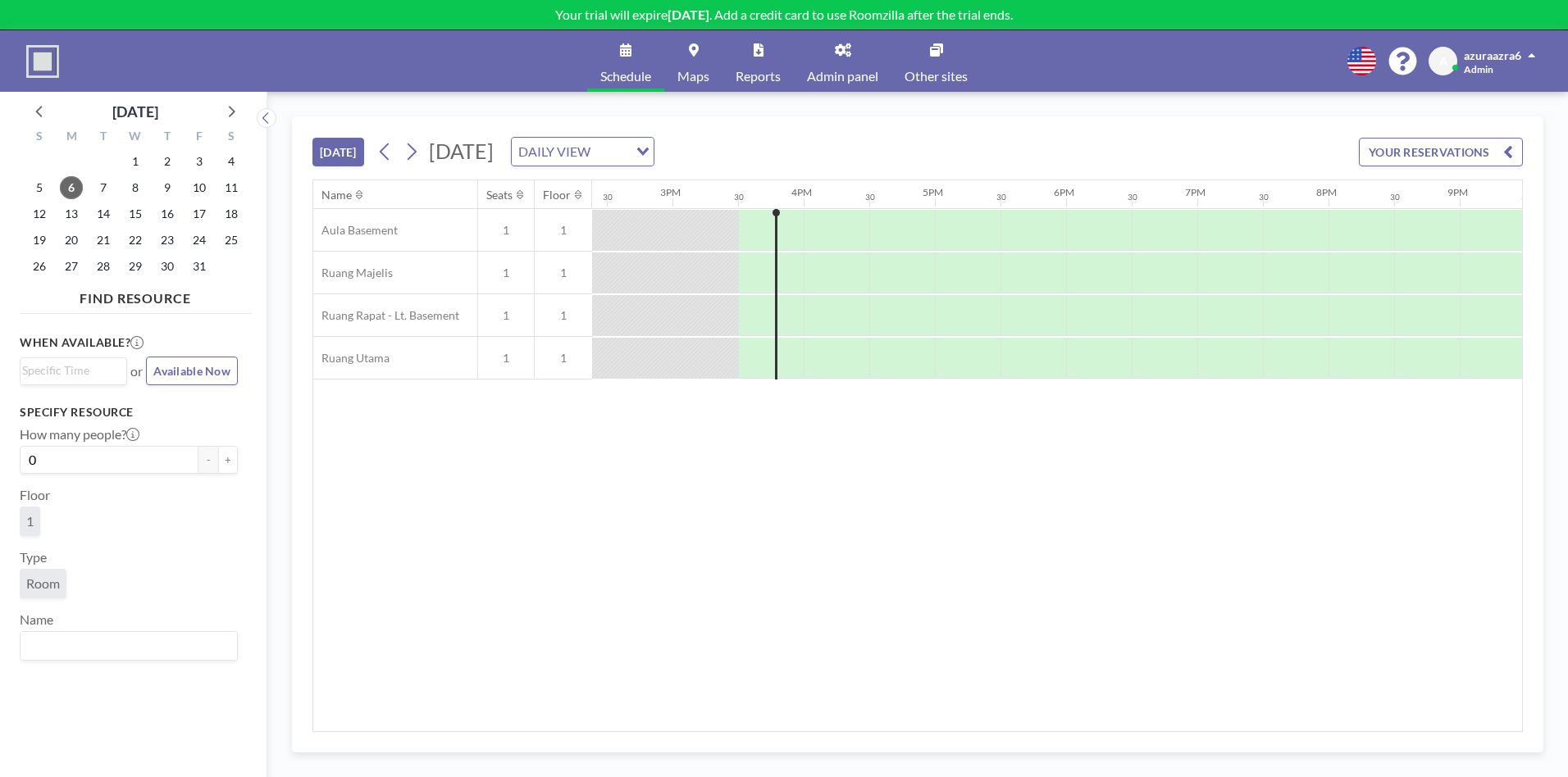
scroll to position [0, 1969]
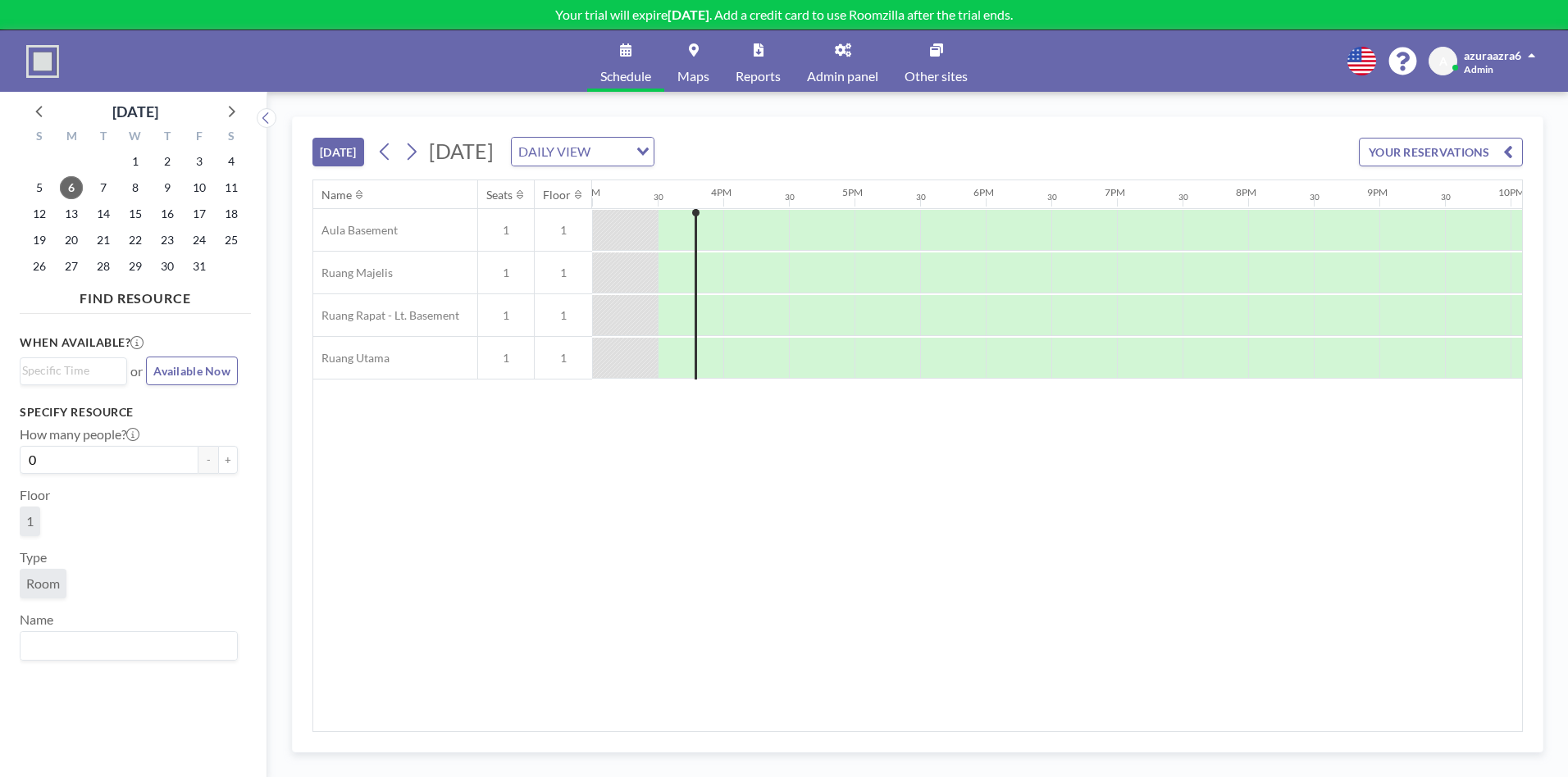
click at [1467, 165] on button "YOUR RESERVATIONS" at bounding box center [1441, 152] width 164 height 29
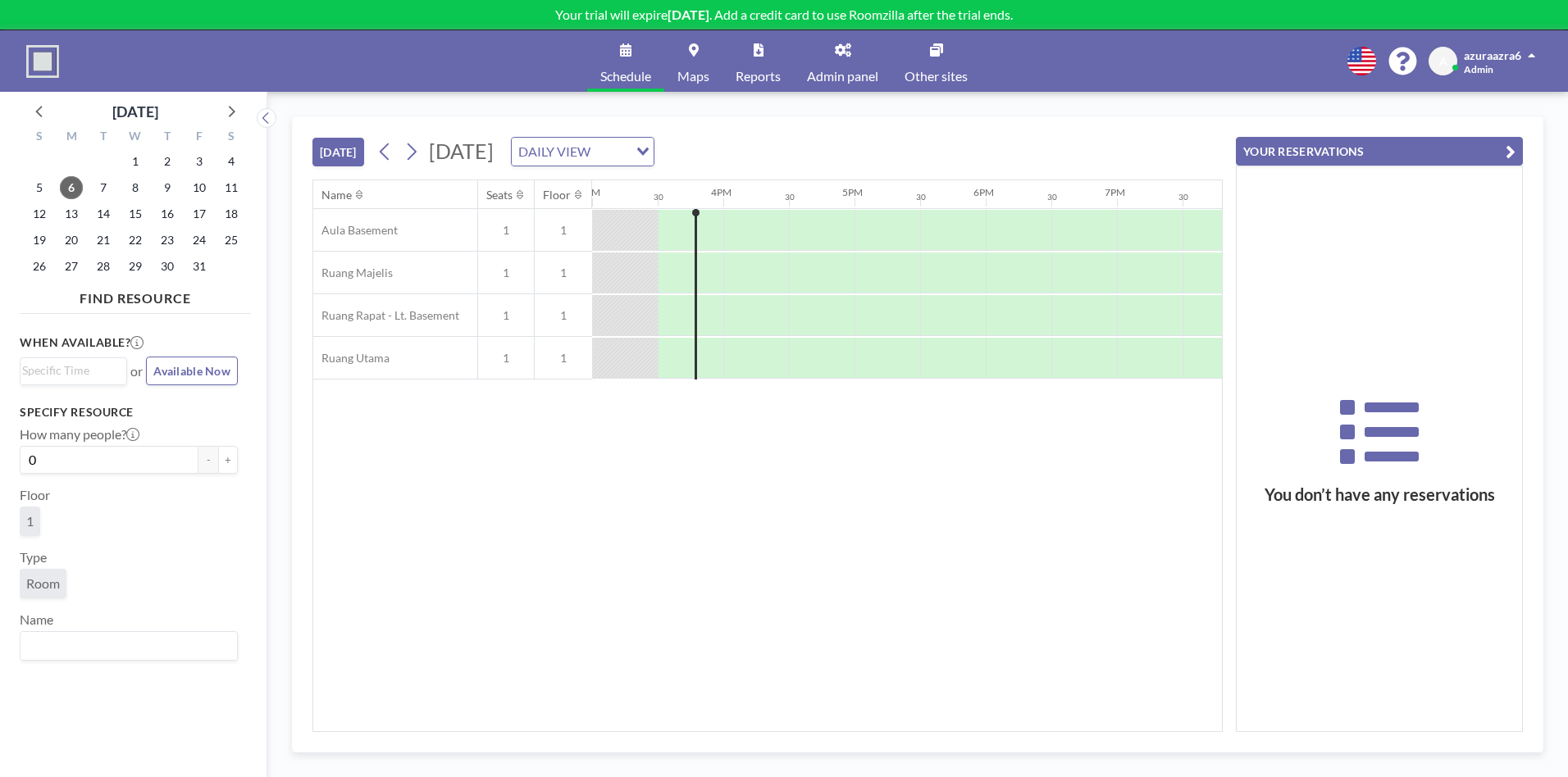
click at [794, 590] on div "Name Seats Floor 12AM 30 1AM 30 2AM 30 3AM 30 4AM 30 5AM 30 6AM 30 7AM 30 8AM 3…" at bounding box center [768, 456] width 909 height 551
click at [312, 550] on div "TODAY Monday, October 6, 2025 DAILY VIEW Loading... Name Seats Floor 12AM 30 1A…" at bounding box center [918, 435] width 1251 height 637
click at [681, 63] on link "Maps" at bounding box center [693, 61] width 58 height 62
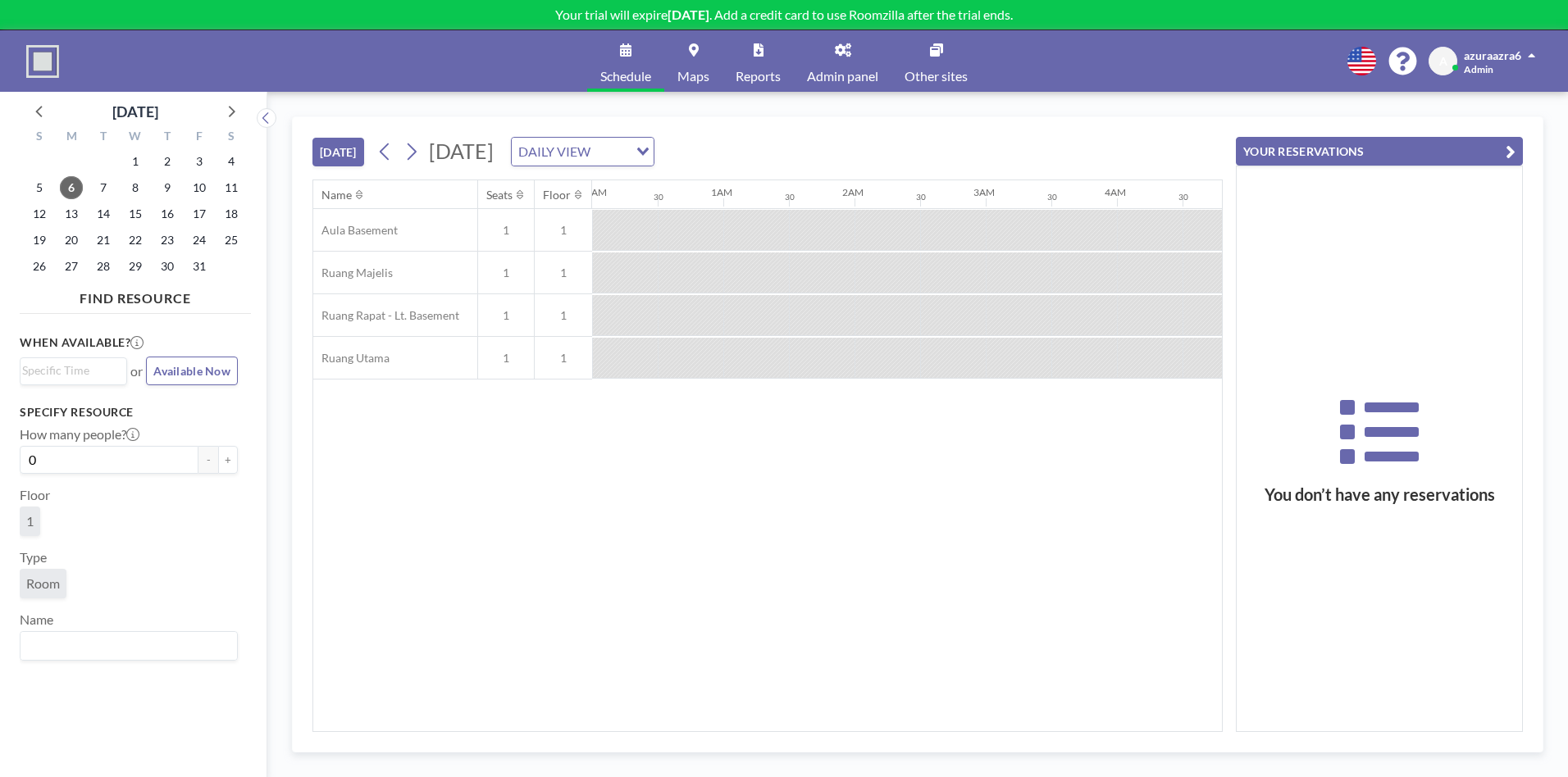
click at [30, 74] on img at bounding box center [43, 62] width 33 height 33
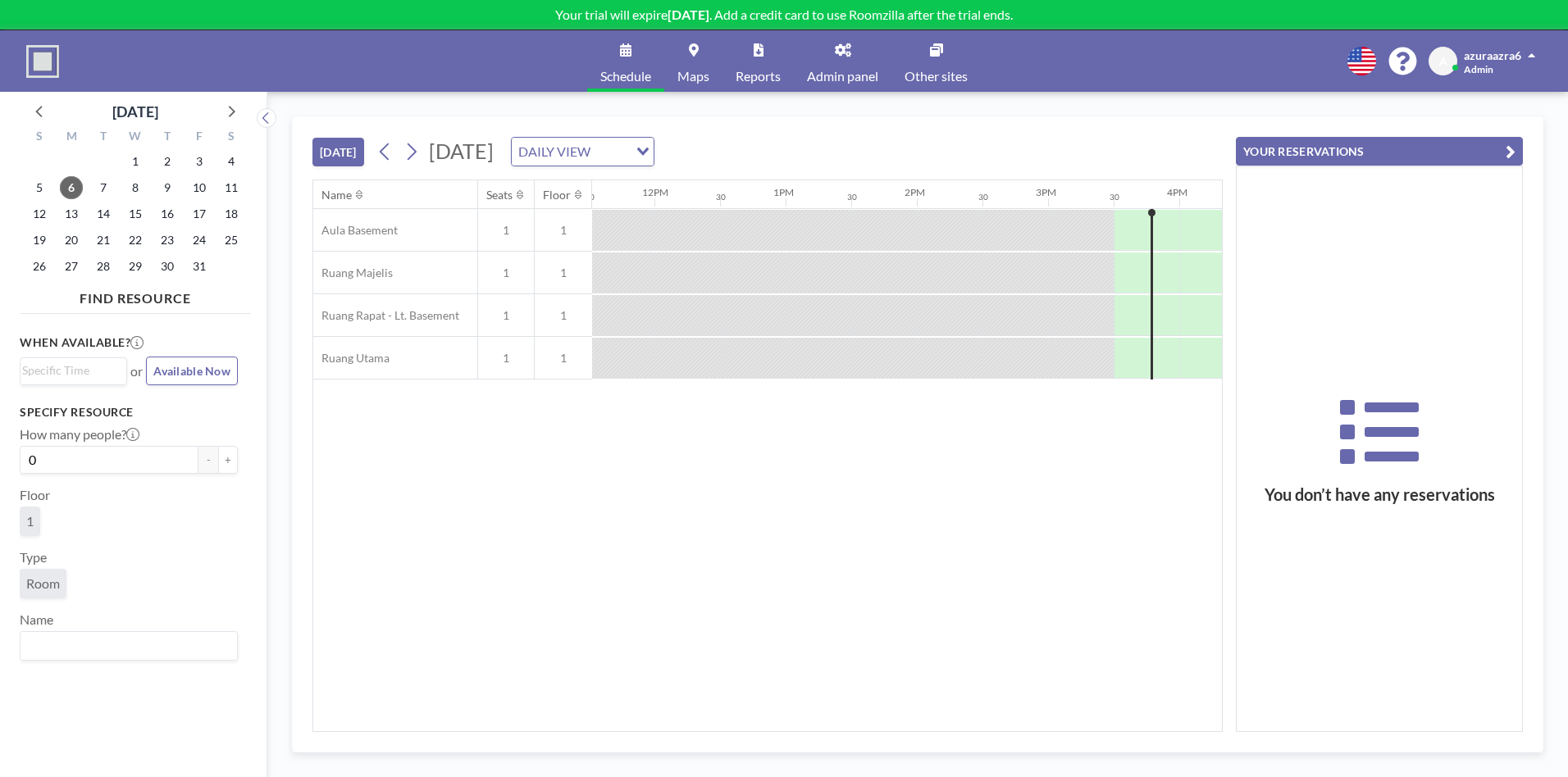
scroll to position [0, 1969]
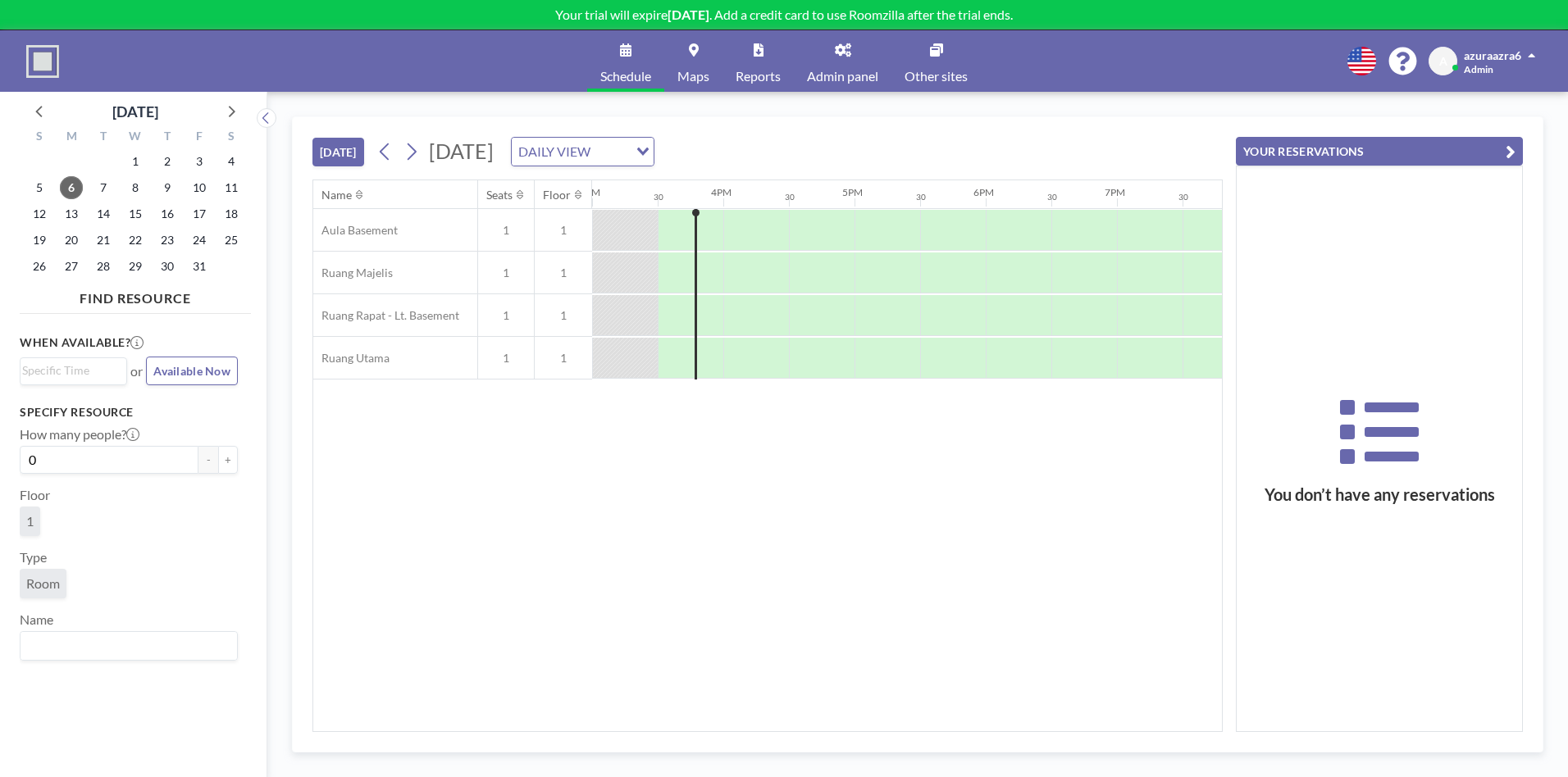
click at [859, 600] on div "Name Seats Floor 12AM 30 1AM 30 2AM 30 3AM 30 4AM 30 5AM 30 6AM 30 7AM 30 8AM 3…" at bounding box center [768, 456] width 909 height 551
